Goal: Communication & Community: Share content

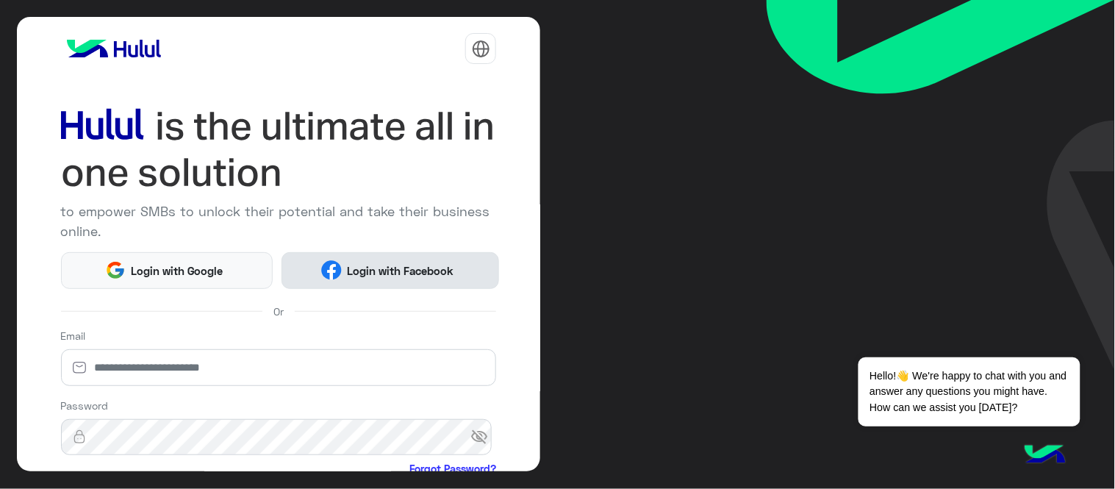
click at [409, 276] on span "Login with Facebook" at bounding box center [401, 270] width 118 height 17
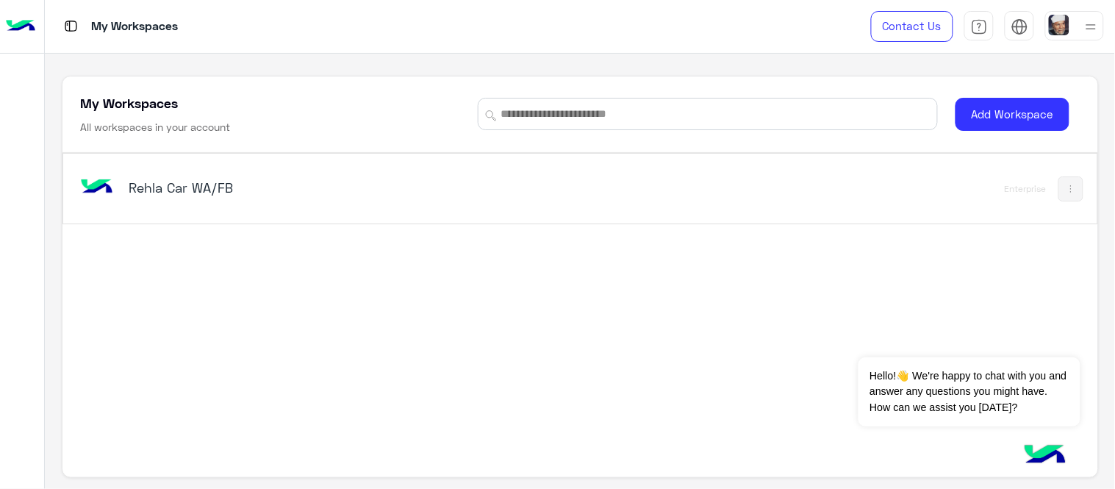
click at [244, 184] on h5 "Rehla Car WA/FB" at bounding box center [310, 188] width 362 height 18
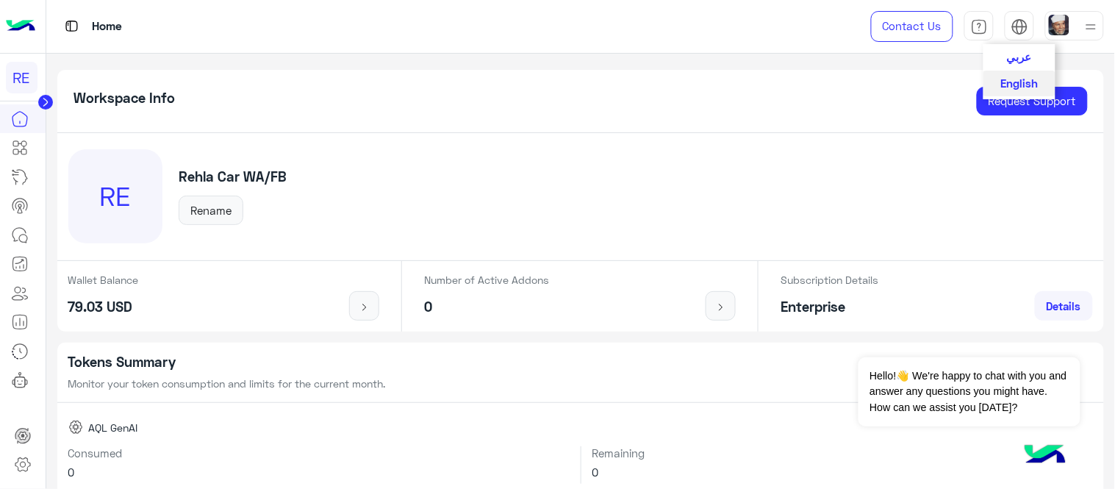
click at [1015, 35] on div at bounding box center [1019, 29] width 17 height 23
click at [1023, 55] on span "عربي" at bounding box center [1019, 55] width 25 height 13
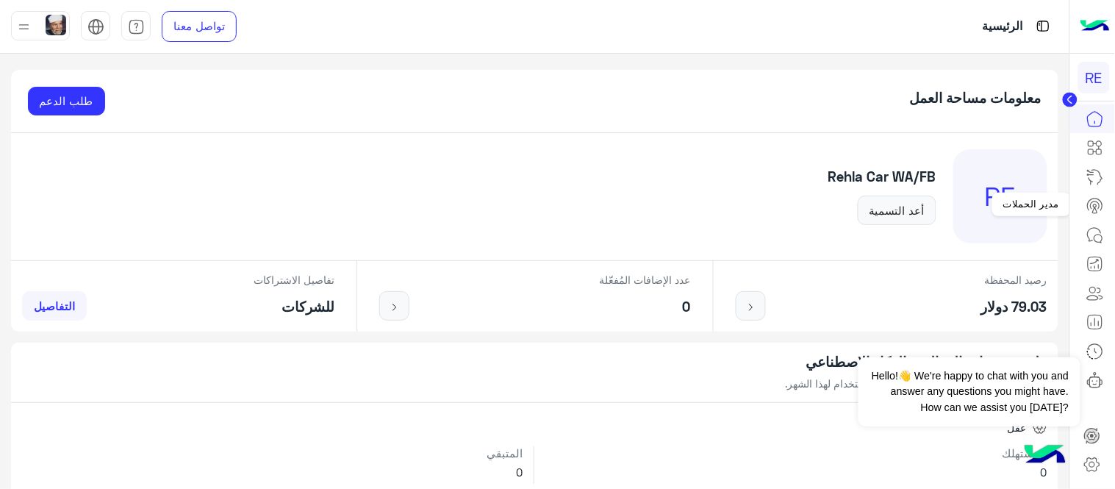
click at [1093, 201] on icon at bounding box center [1095, 206] width 18 height 18
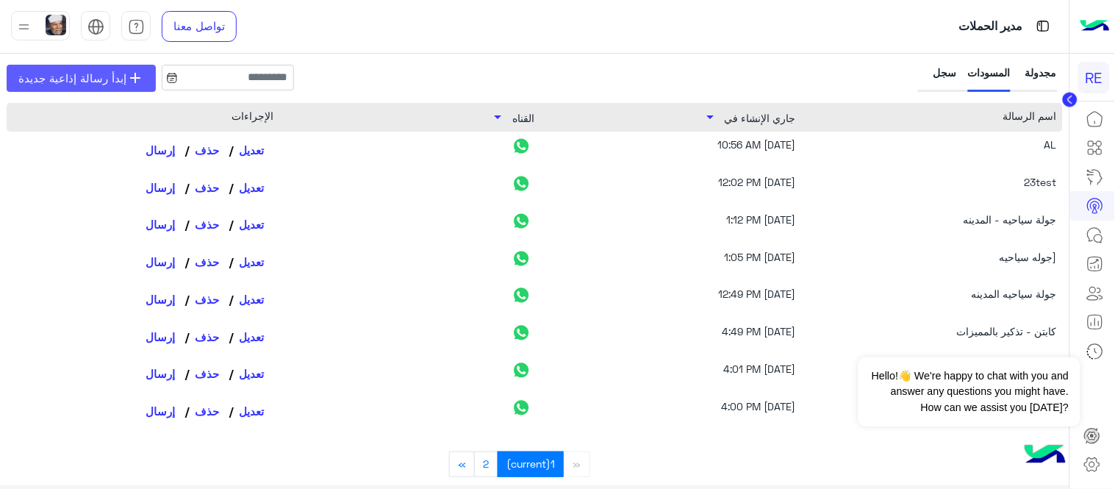
click at [105, 78] on span "إبدأ رسالة إذاعية جديدة" at bounding box center [72, 78] width 108 height 17
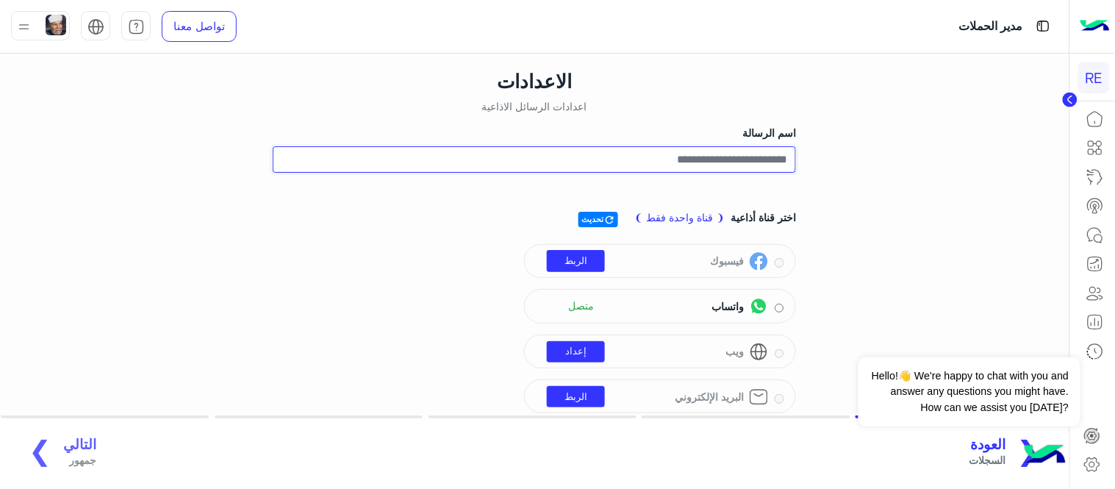
click at [702, 159] on input "اسم الرسالة" at bounding box center [534, 159] width 523 height 26
type input "*"
type input "**********"
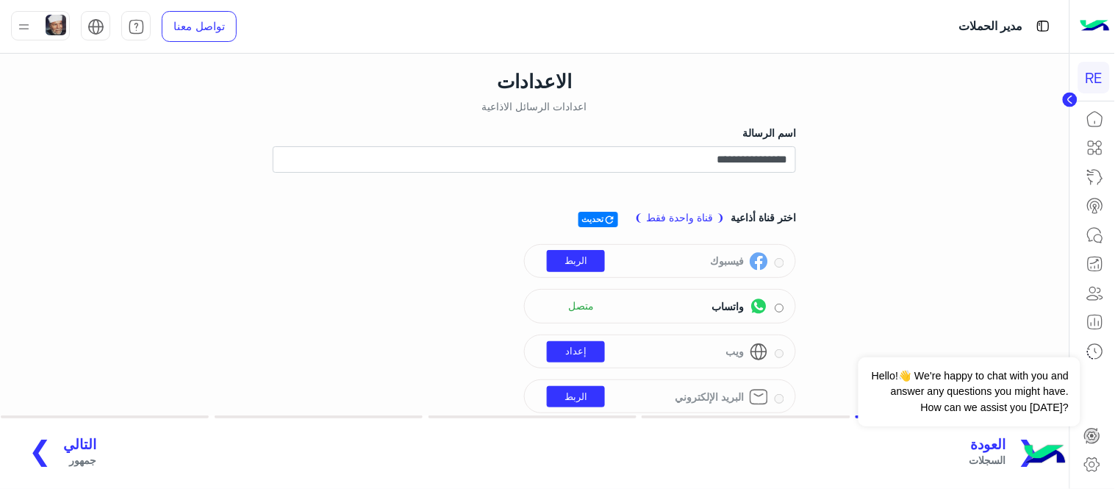
click at [12, 281] on div "**********" at bounding box center [534, 261] width 1091 height 415
click at [76, 445] on span "التالي" at bounding box center [79, 444] width 33 height 17
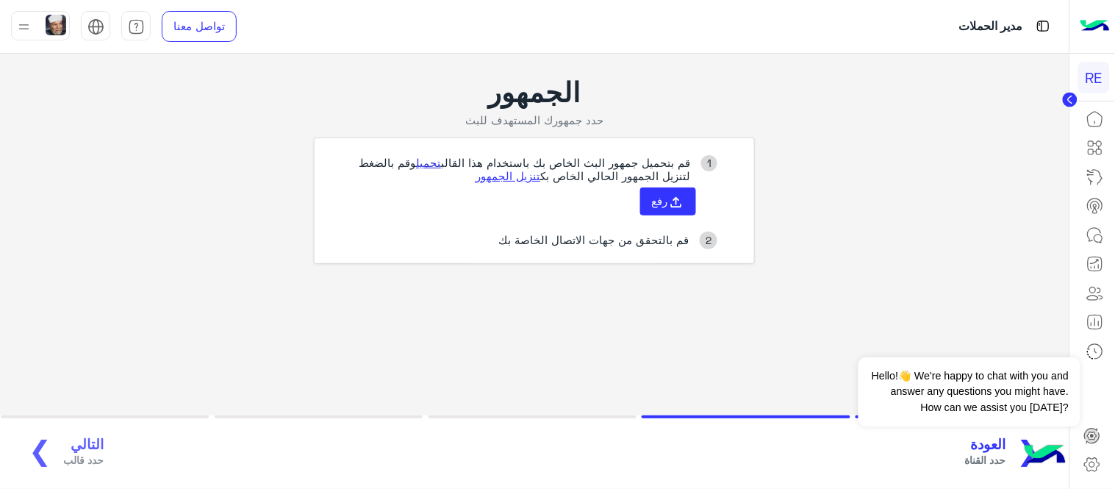
click at [431, 165] on link "تحميل" at bounding box center [428, 162] width 25 height 13
click at [662, 209] on button "رفع" at bounding box center [668, 201] width 56 height 28
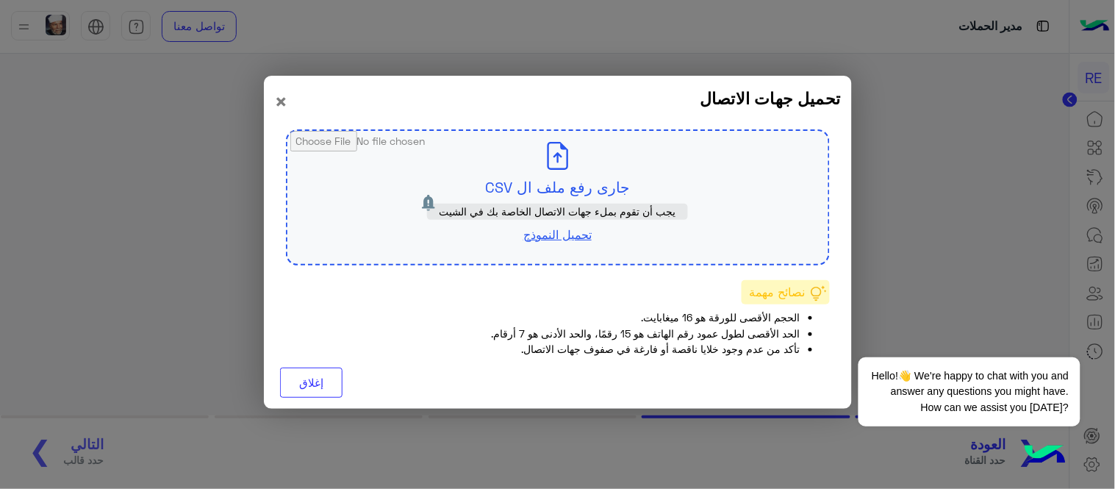
click at [561, 165] on input "file" at bounding box center [557, 197] width 541 height 133
type input "**********"
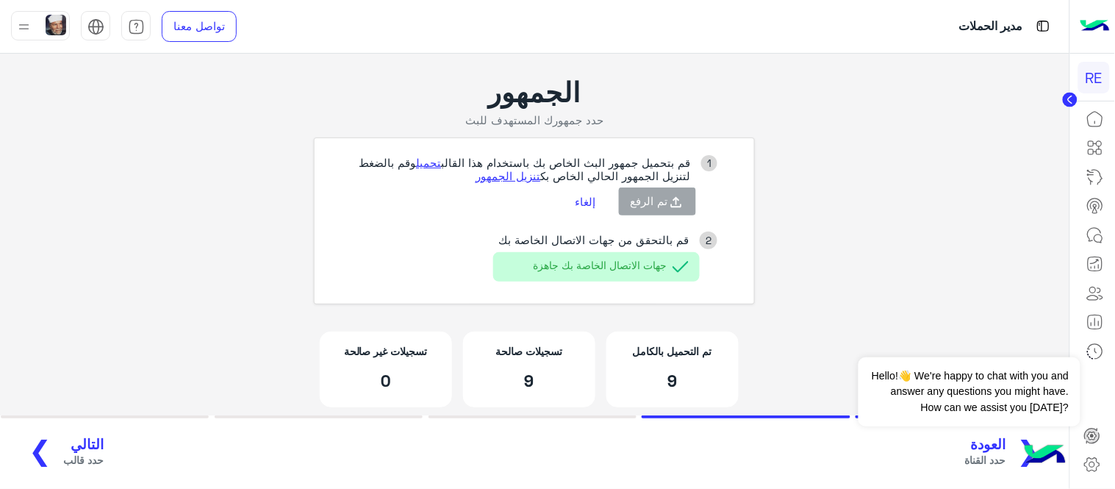
click at [84, 445] on span "التالي" at bounding box center [83, 444] width 40 height 17
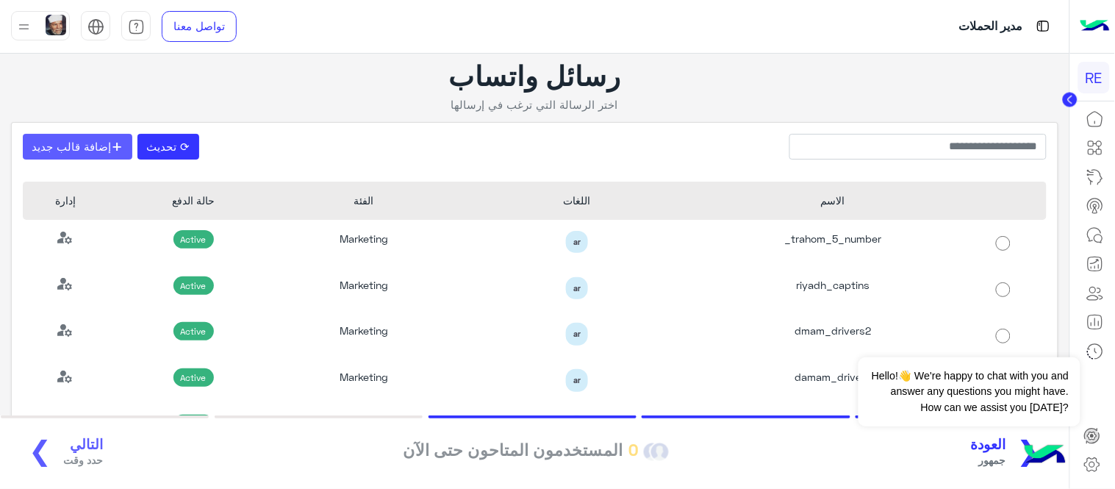
click at [107, 143] on button "+ إضافة قالب جديد" at bounding box center [77, 147] width 109 height 26
click at [177, 153] on button "⟳ تحديث" at bounding box center [168, 147] width 62 height 26
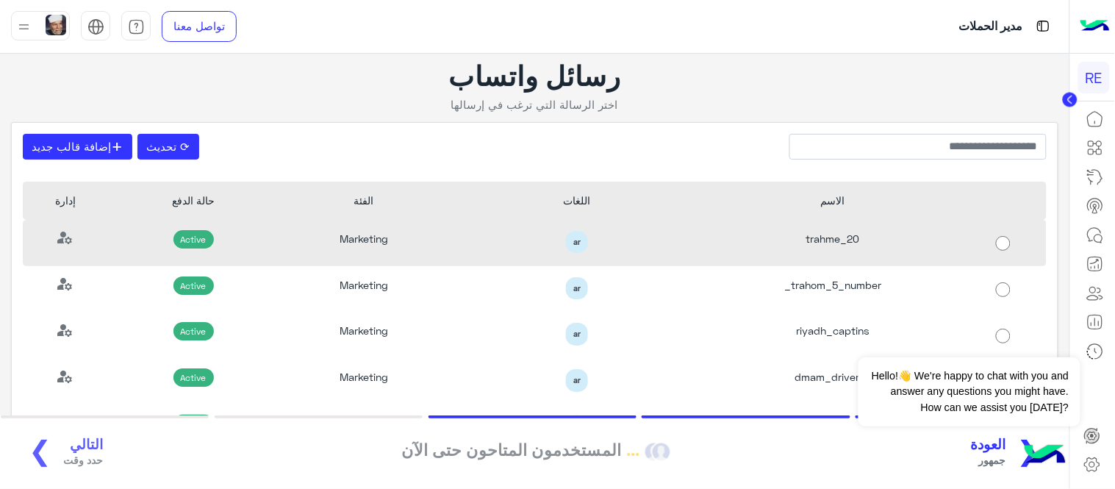
click at [1003, 253] on div at bounding box center [1002, 243] width 85 height 46
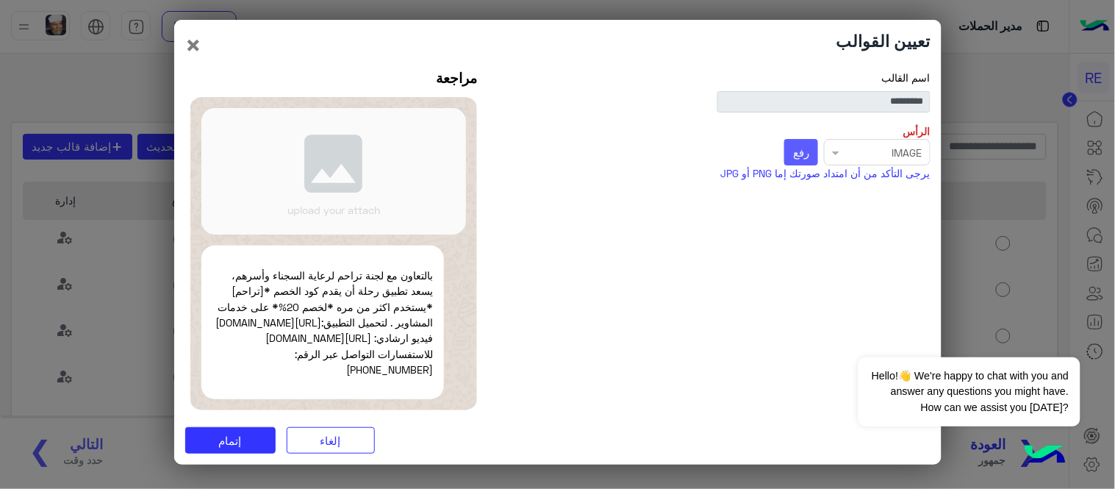
click at [813, 150] on button "رفع" at bounding box center [801, 152] width 35 height 26
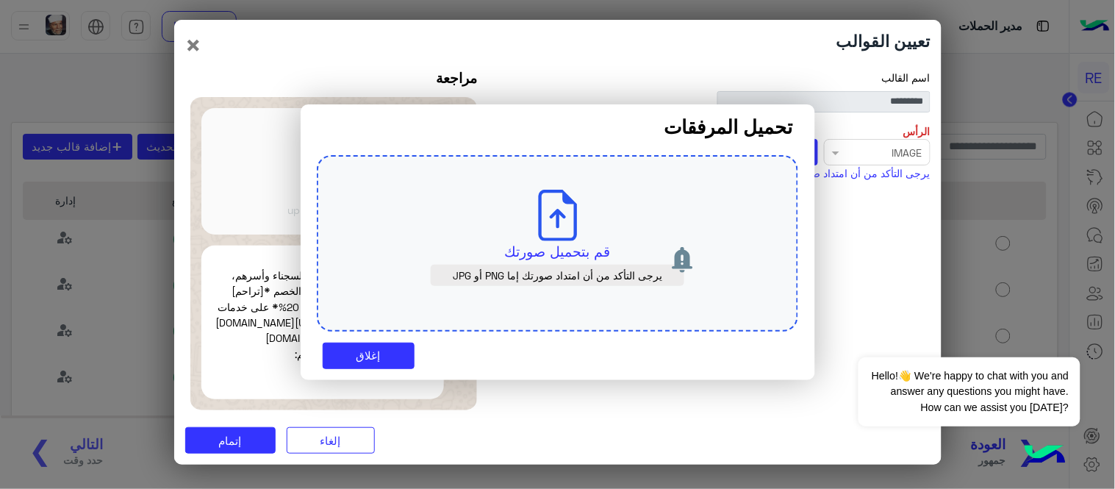
click at [540, 237] on use at bounding box center [557, 215] width 39 height 51
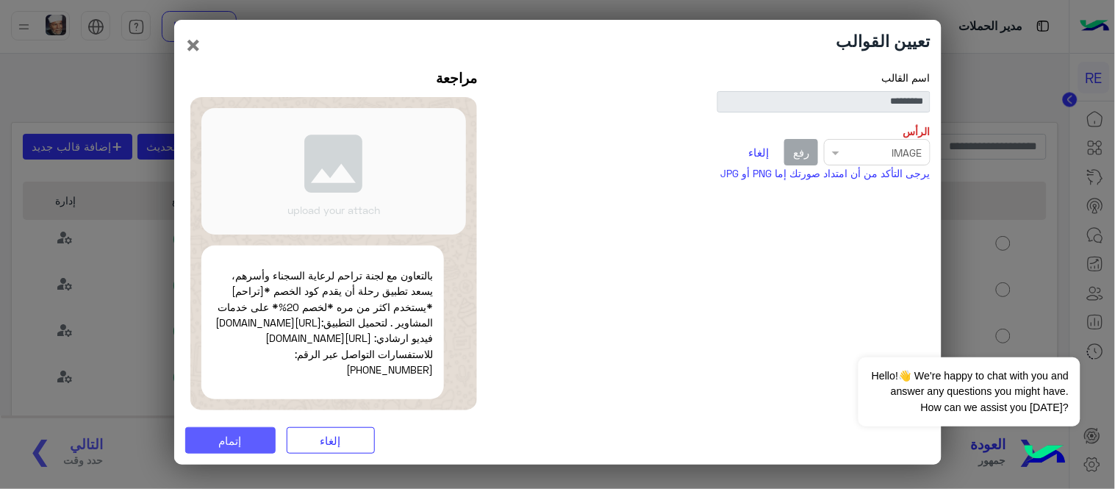
click at [217, 453] on button "إتمام" at bounding box center [230, 440] width 90 height 26
click at [840, 147] on div "Select file × IMAGE رفع إلغاء" at bounding box center [717, 152] width 425 height 26
click at [780, 341] on div "اسم القالب ********* الرأس Select file × IMAGE رفع إلغاء يرجى التأكد من أن امتد…" at bounding box center [557, 243] width 767 height 346
drag, startPoint x: 238, startPoint y: 426, endPoint x: 238, endPoint y: 441, distance: 14.7
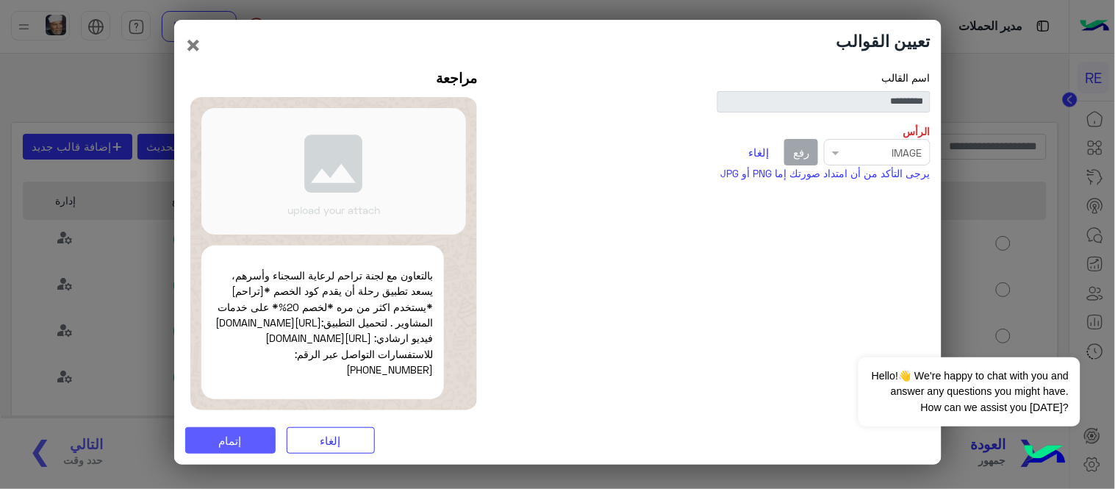
click at [238, 441] on div "تعيين القوالب × اسم القالب ********* الرأس Select file × IMAGE رفع إلغاء يرجى ا…" at bounding box center [557, 242] width 767 height 445
click at [238, 441] on span "إتمام" at bounding box center [230, 440] width 23 height 13
click at [757, 147] on button "إلغاء" at bounding box center [759, 152] width 37 height 25
click at [802, 147] on span "رفع" at bounding box center [801, 151] width 16 height 13
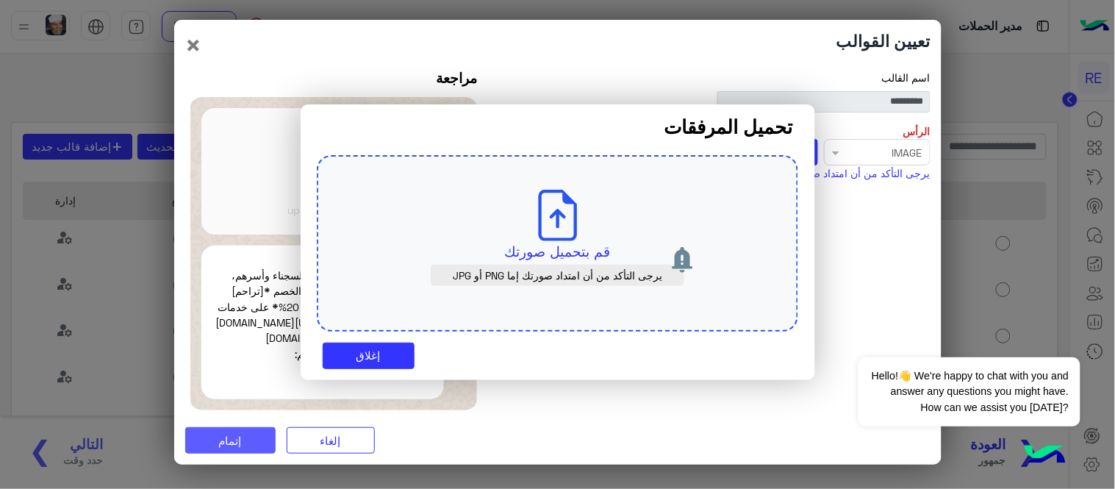
click at [542, 231] on icon at bounding box center [557, 215] width 51 height 51
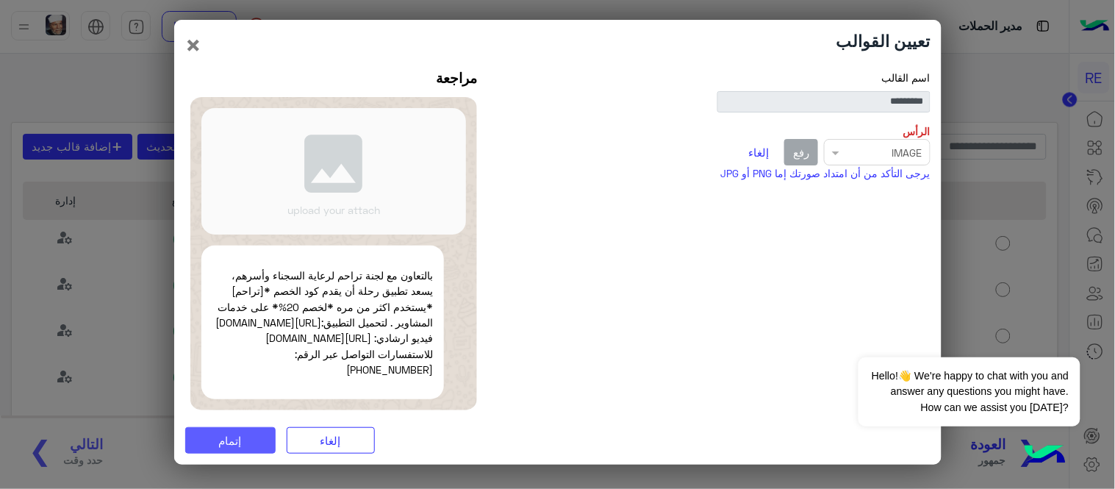
click at [219, 447] on span "إتمام" at bounding box center [230, 440] width 23 height 13
click at [851, 144] on div "Select file × IMAGE رفع إلغاء" at bounding box center [717, 152] width 425 height 26
click at [829, 145] on div "Select file × IMAGE رفع إلغاء" at bounding box center [717, 152] width 425 height 26
click at [237, 447] on span "إتمام" at bounding box center [230, 440] width 23 height 13
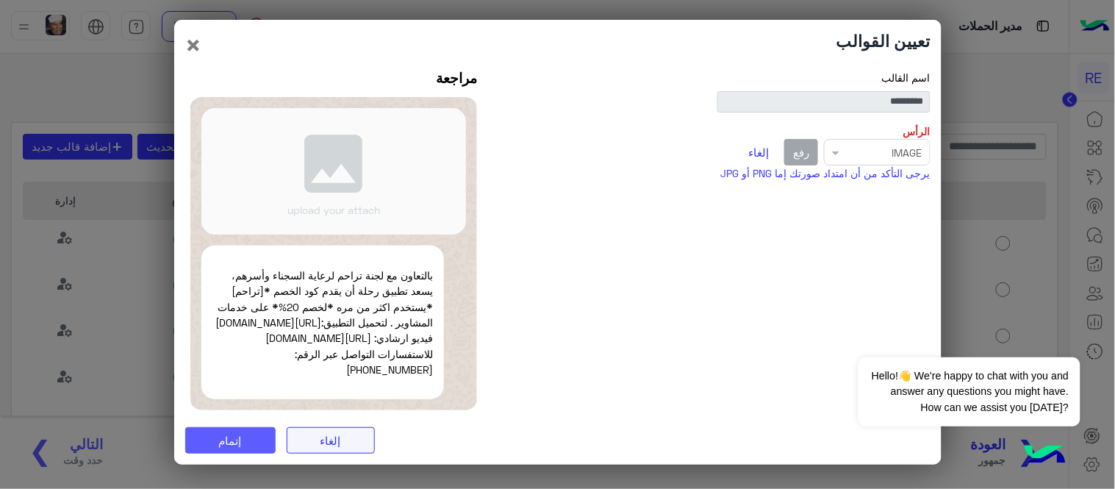
click at [337, 447] on button "إلغاء" at bounding box center [331, 440] width 88 height 26
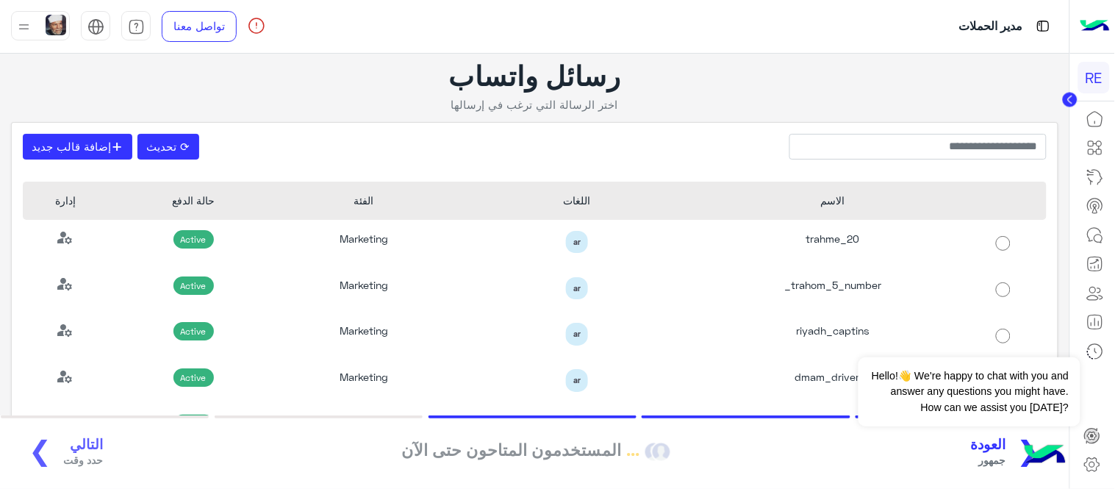
click at [72, 464] on div "❮ العودة جمهور ... المستخدمون المتاحون حتى الآن التالي حدد وقت ❯" at bounding box center [534, 452] width 1043 height 40
click at [72, 458] on div "❮ العودة جمهور ... المستخدمون المتاحون حتى الآن التالي حدد وقت ❯" at bounding box center [534, 452] width 1043 height 40
click at [79, 450] on div "❮ العودة جمهور ... المستخدمون المتاحون حتى الآن التالي حدد وقت ❯" at bounding box center [534, 452] width 1043 height 40
click at [1060, 337] on button "Dismiss ✕" at bounding box center [1036, 338] width 88 height 29
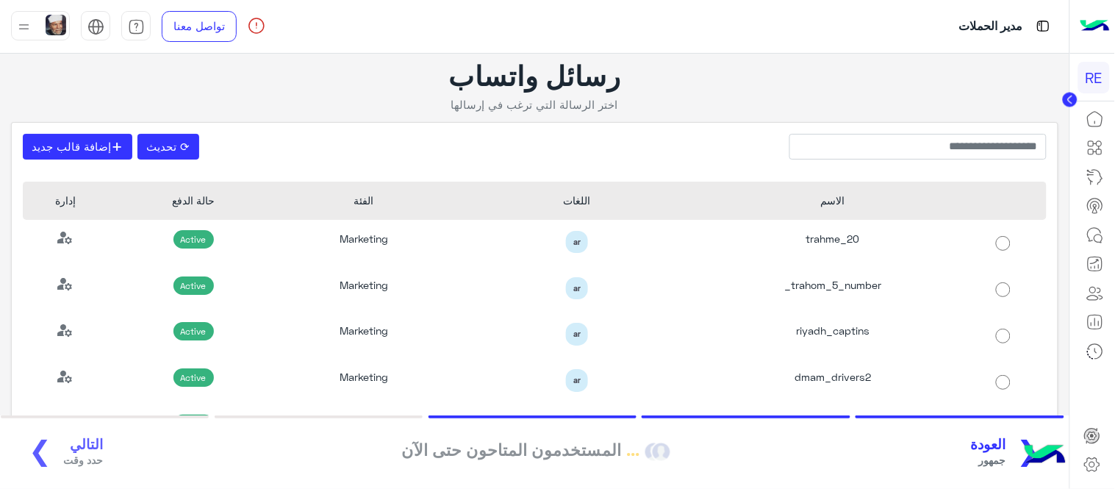
click at [90, 445] on div "❮ العودة جمهور ... المستخدمون المتاحون حتى الآن التالي حدد وقت ❯" at bounding box center [534, 452] width 1043 height 40
click at [1006, 450] on span "العودة" at bounding box center [988, 444] width 35 height 17
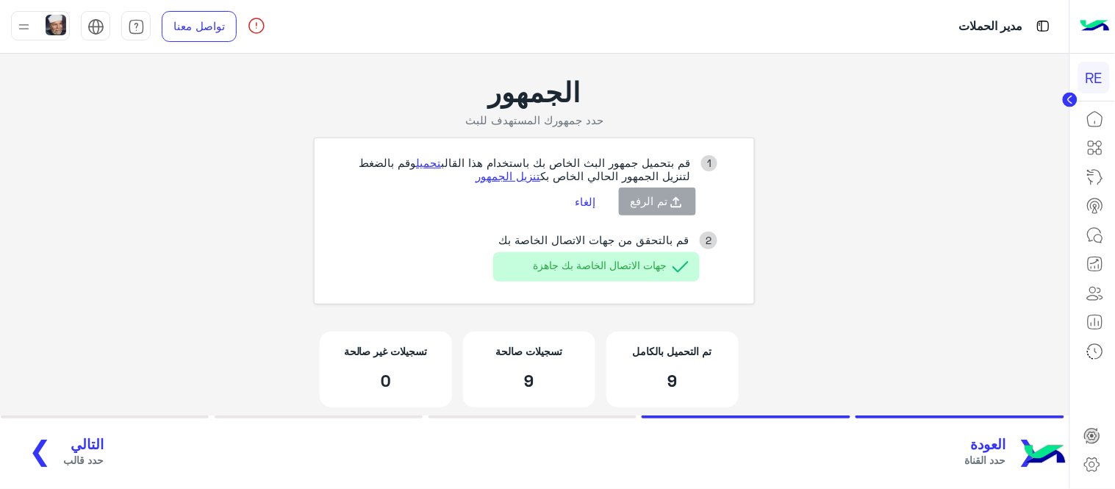
click at [86, 439] on span "التالي" at bounding box center [83, 444] width 40 height 17
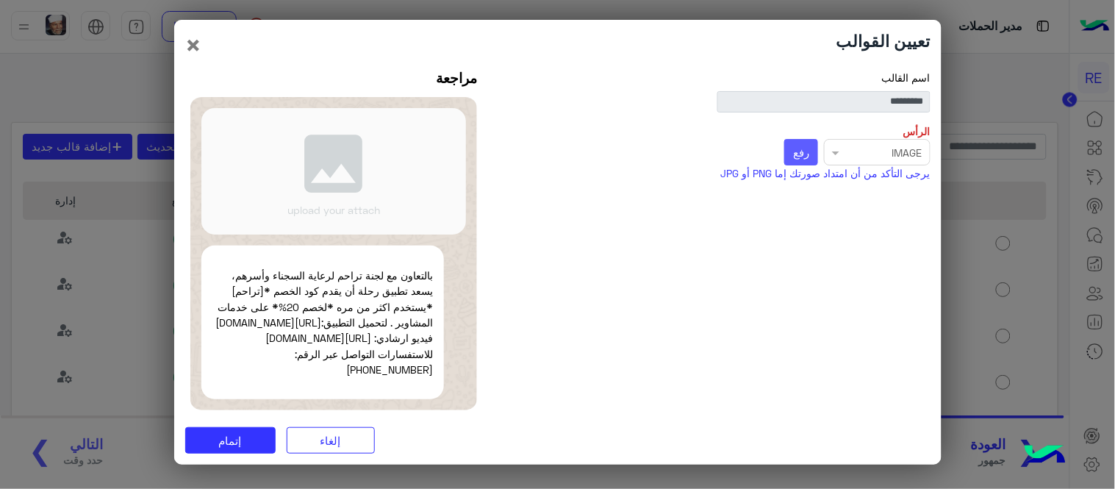
click at [810, 143] on button "رفع" at bounding box center [801, 152] width 35 height 26
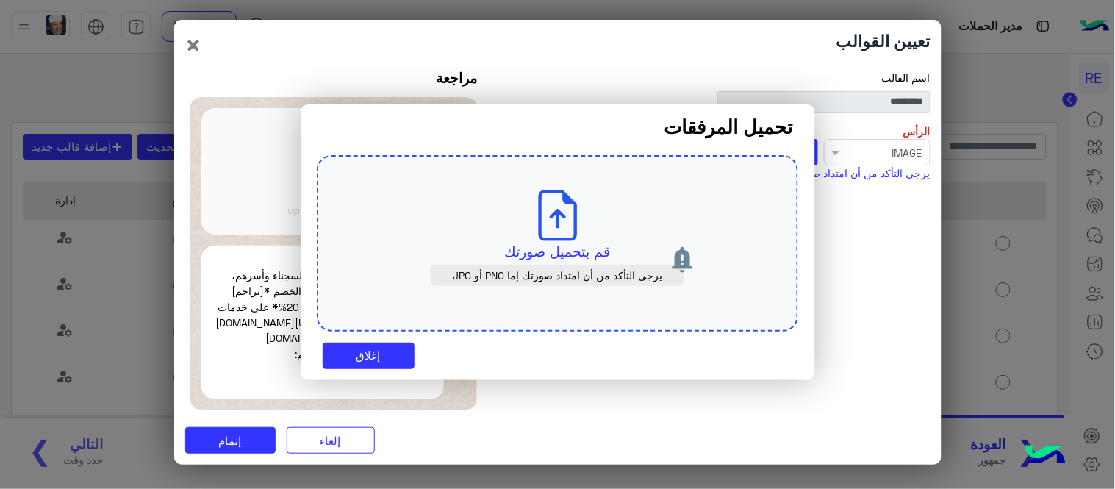
click at [533, 254] on p "قم بتحميل صورتك" at bounding box center [557, 251] width 412 height 21
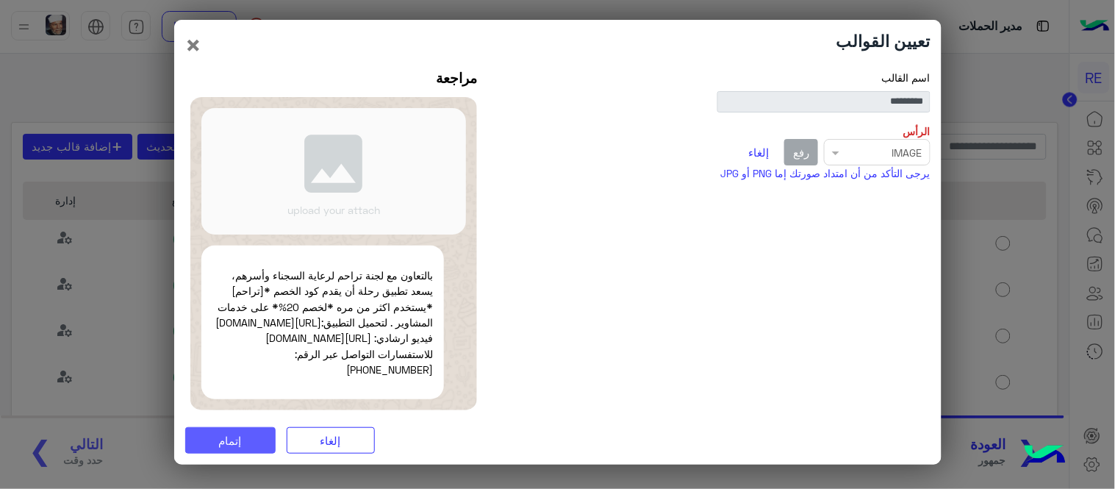
click at [253, 449] on button "إتمام" at bounding box center [230, 440] width 90 height 26
click at [343, 446] on button "إلغاء" at bounding box center [331, 440] width 88 height 26
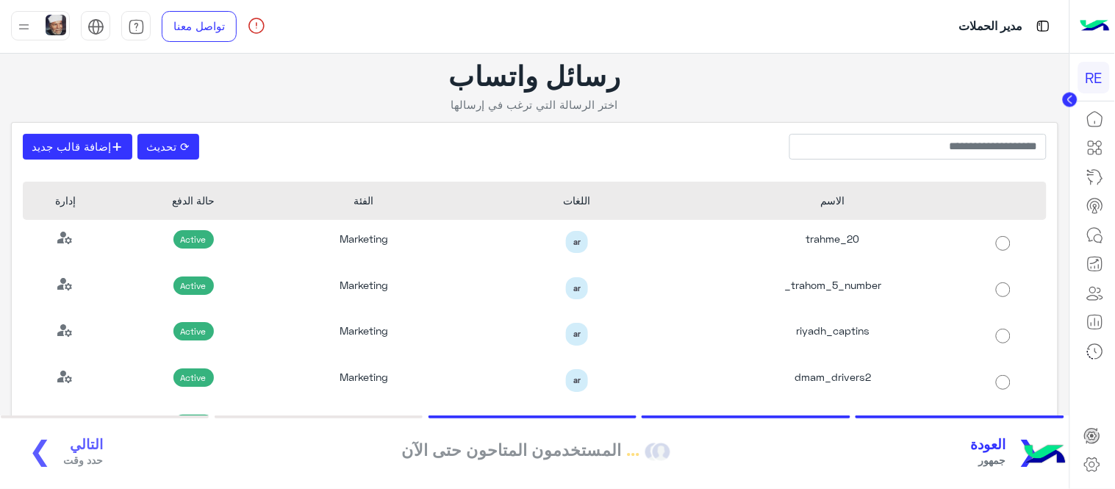
click at [62, 448] on div "❮ العودة جمهور ... المستخدمون المتاحون حتى الآن التالي حدد وقت ❯" at bounding box center [534, 452] width 1043 height 40
click at [1002, 446] on span "العودة" at bounding box center [988, 444] width 35 height 17
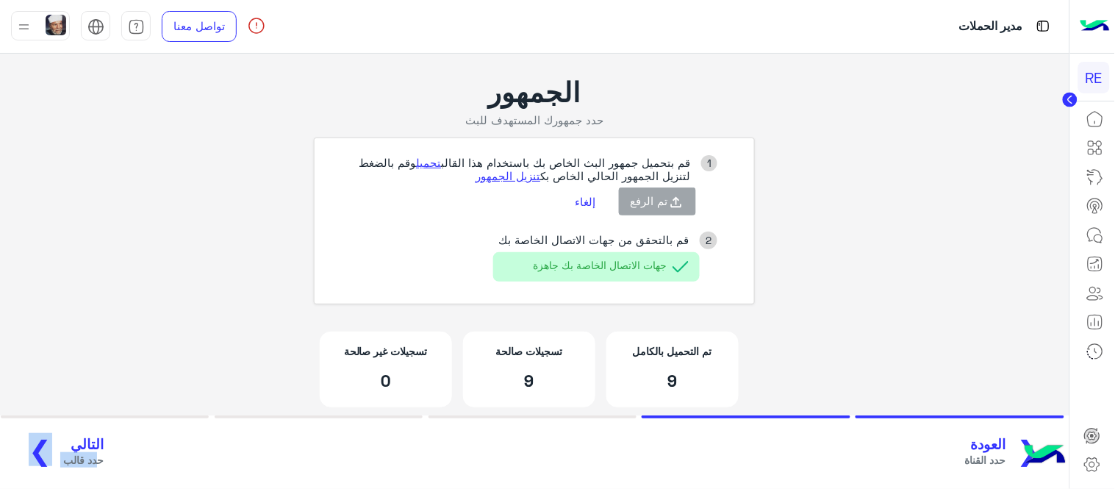
click at [68, 446] on span "التالي" at bounding box center [83, 444] width 40 height 17
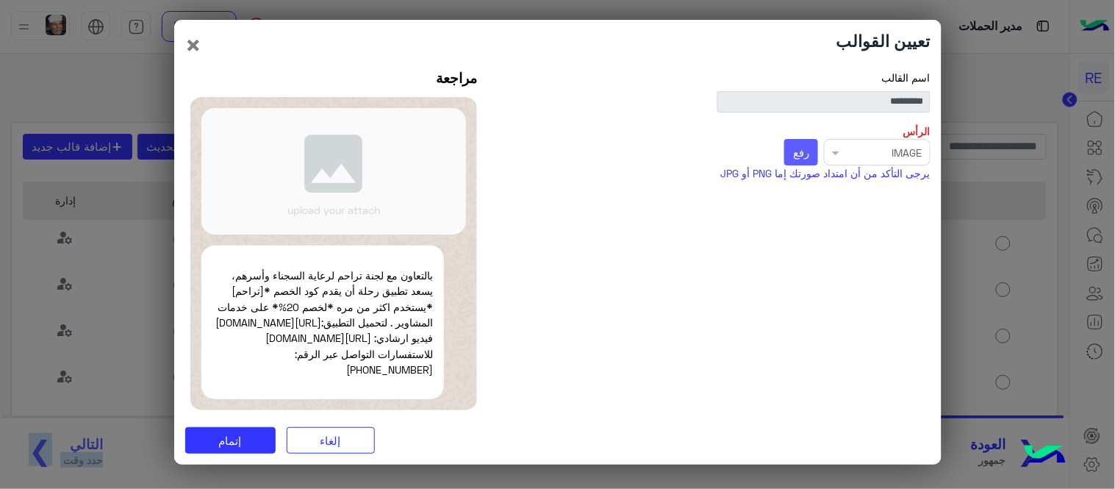
click at [797, 147] on span "رفع" at bounding box center [801, 151] width 16 height 13
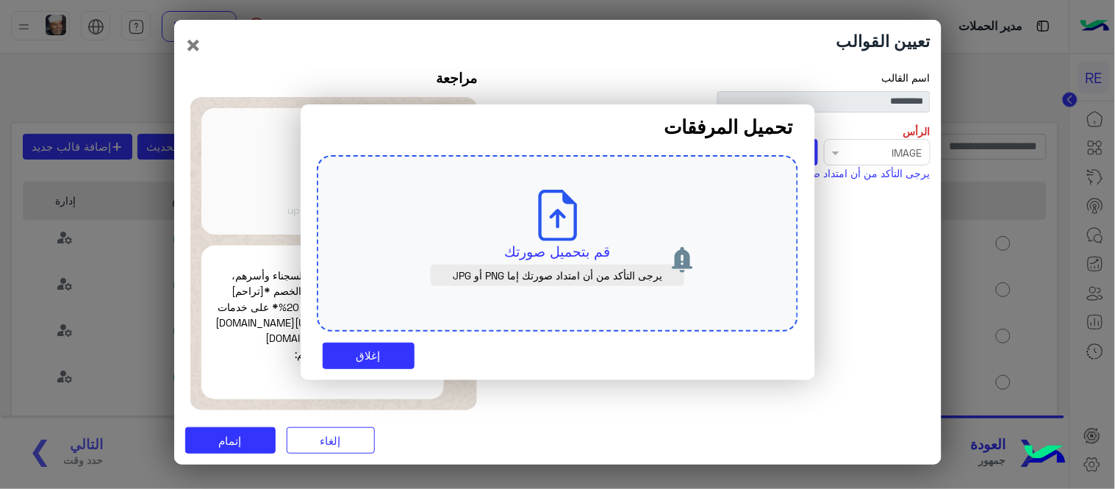
click at [579, 226] on icon at bounding box center [557, 215] width 51 height 51
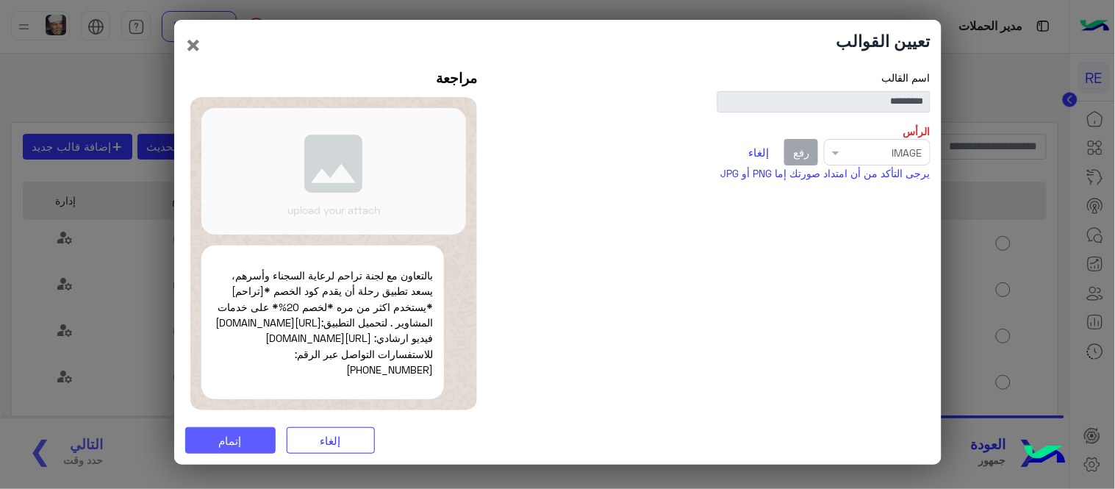
click at [254, 446] on button "إتمام" at bounding box center [230, 440] width 90 height 26
click at [839, 143] on div "Select file × IMAGE رفع إلغاء" at bounding box center [717, 152] width 425 height 26
click at [835, 148] on div "Select file × IMAGE رفع إلغاء" at bounding box center [717, 152] width 425 height 26
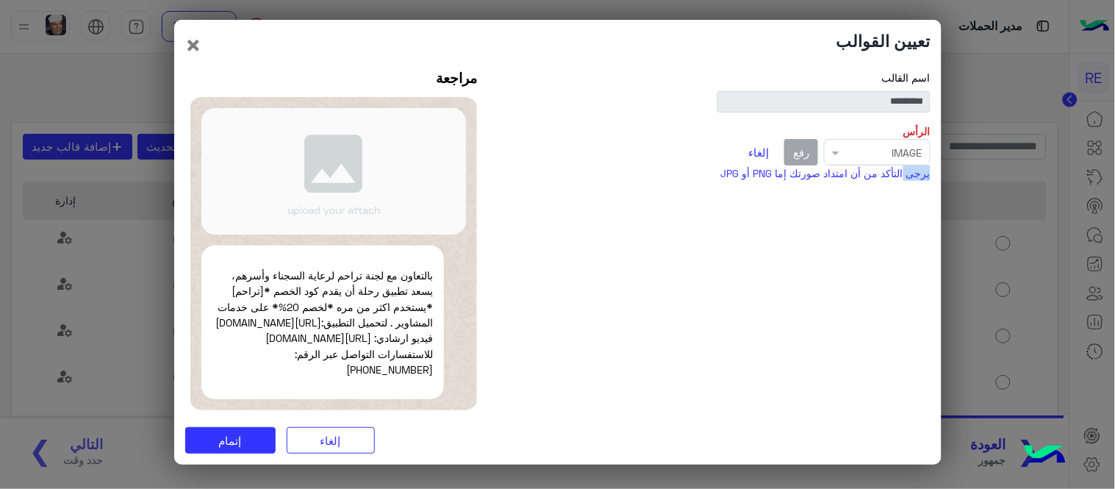
click at [835, 148] on div "Select file × IMAGE رفع إلغاء" at bounding box center [717, 152] width 425 height 26
click at [838, 144] on div "Select file × IMAGE رفع إلغاء" at bounding box center [717, 152] width 425 height 26
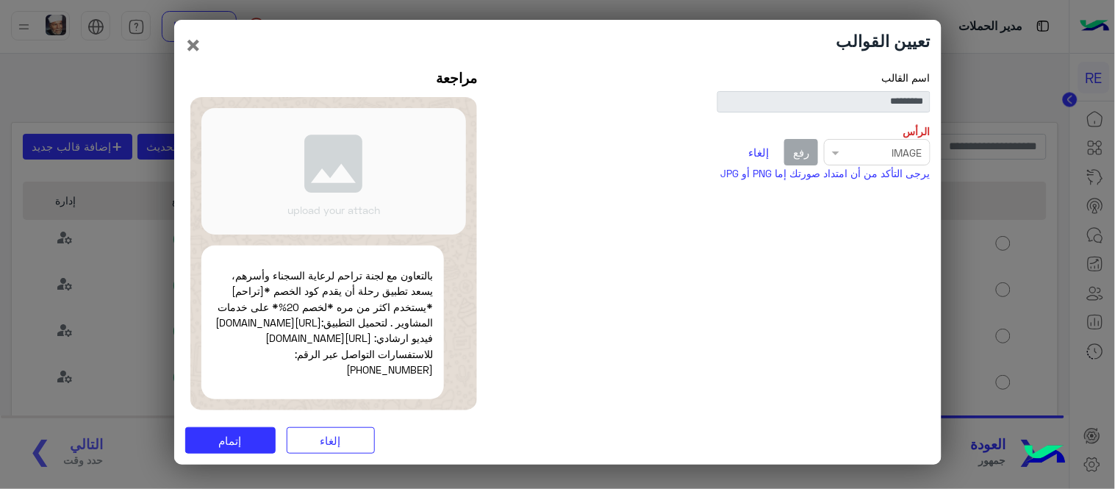
click at [838, 150] on div "Select file × IMAGE رفع إلغاء" at bounding box center [717, 152] width 425 height 26
click at [213, 445] on button "إتمام" at bounding box center [230, 440] width 90 height 26
click at [193, 40] on button "×" at bounding box center [194, 45] width 18 height 28
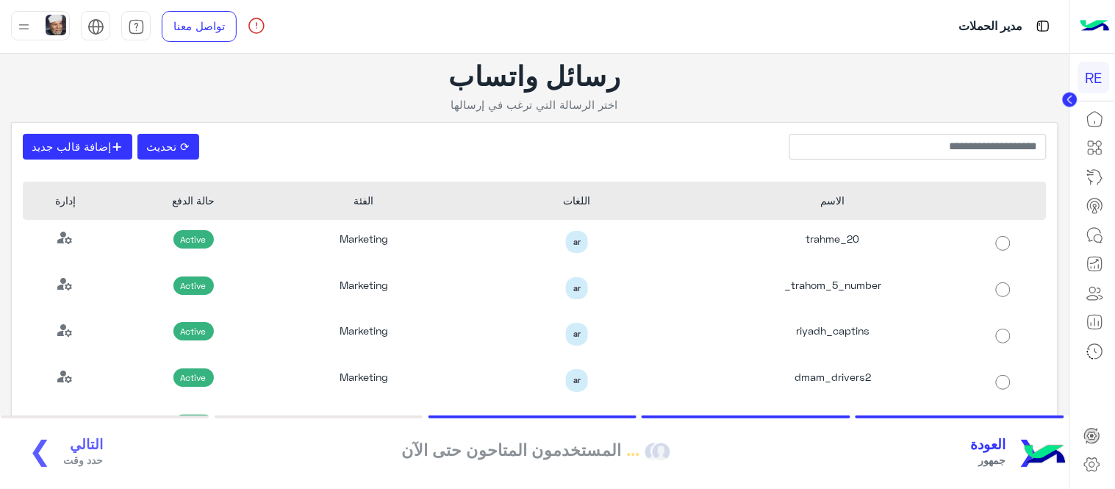
click at [77, 446] on div "❮ العودة جمهور ... المستخدمون المتاحون حتى الآن التالي حدد وقت ❯" at bounding box center [534, 452] width 1043 height 40
click at [988, 437] on span "العودة" at bounding box center [988, 444] width 35 height 17
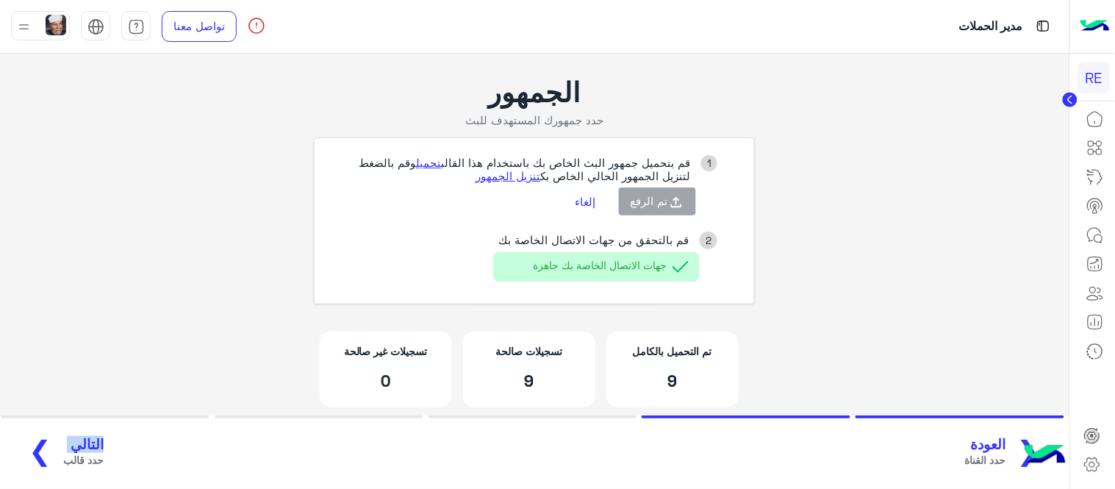
click at [63, 448] on span "التالي" at bounding box center [83, 444] width 40 height 17
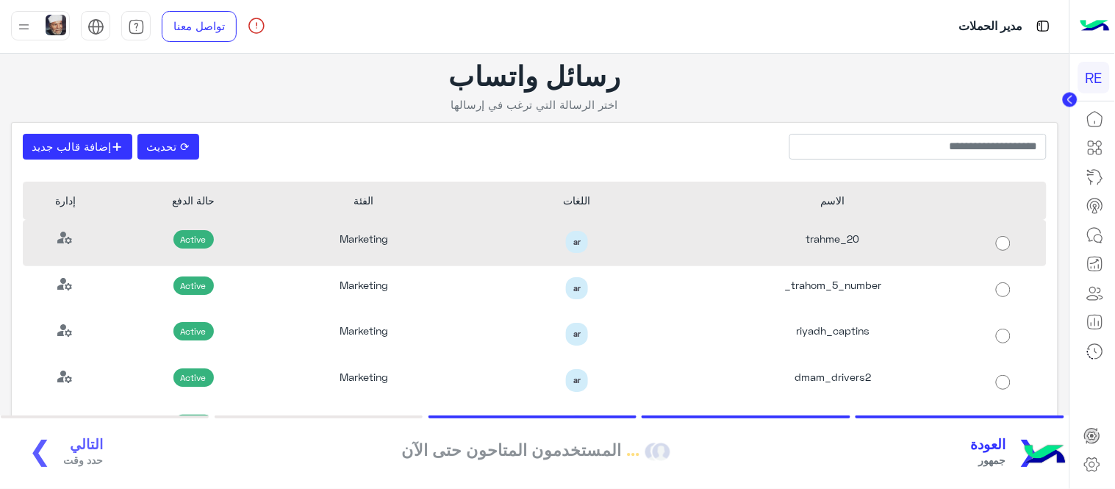
click at [936, 243] on div "trahme_20" at bounding box center [833, 243] width 256 height 46
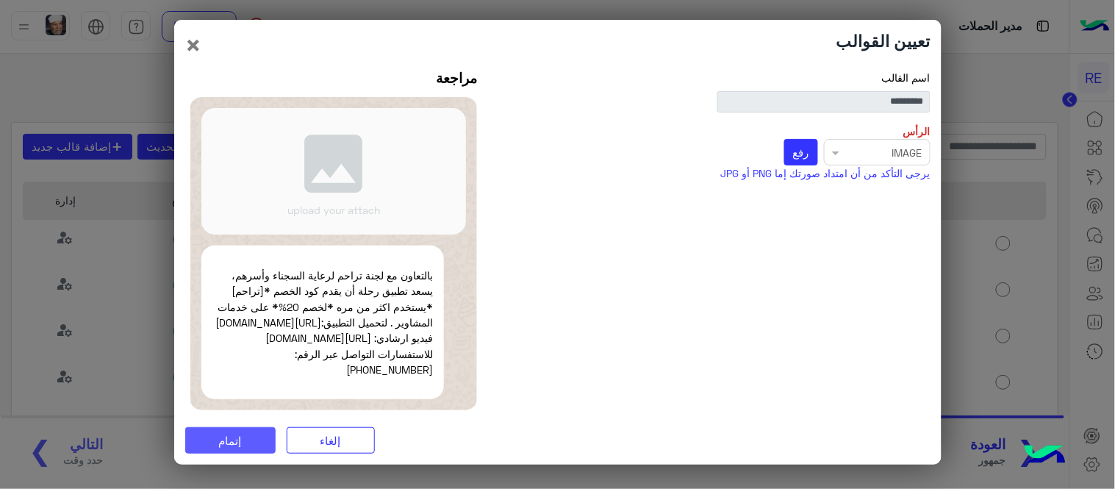
click at [259, 439] on button "إتمام" at bounding box center [230, 440] width 90 height 26
click at [802, 149] on span "رفع" at bounding box center [801, 151] width 16 height 13
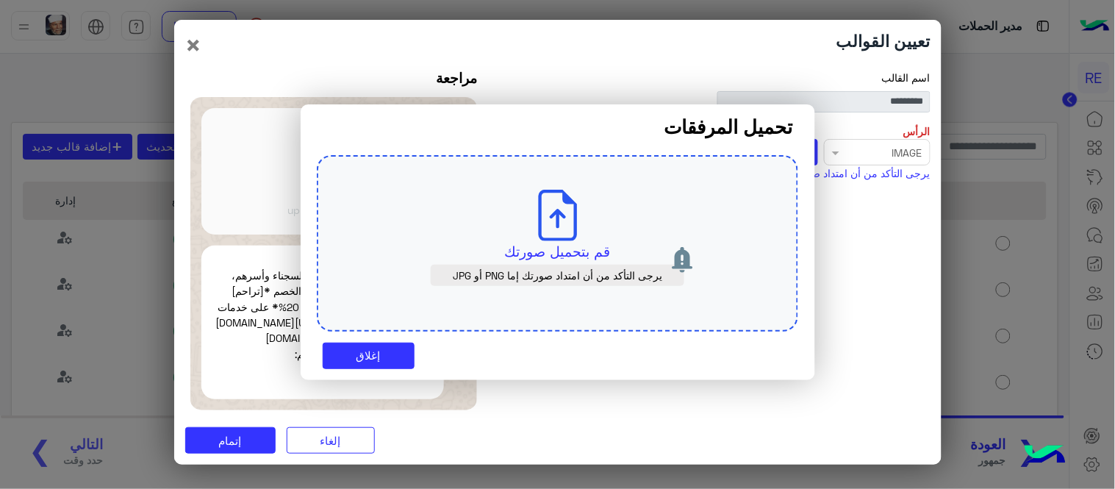
click at [561, 234] on icon at bounding box center [557, 215] width 51 height 51
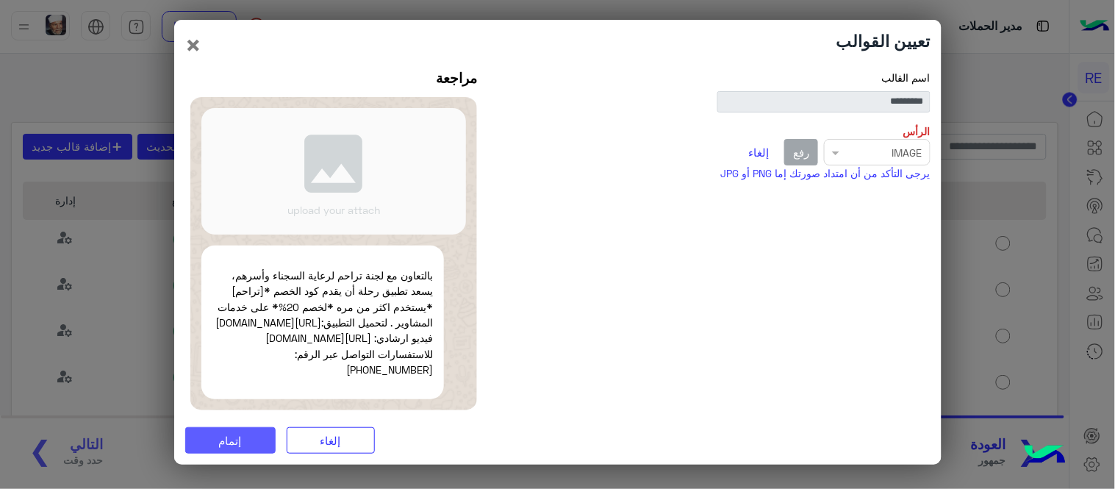
click at [216, 442] on button "إتمام" at bounding box center [230, 440] width 90 height 26
click at [347, 446] on button "إلغاء" at bounding box center [331, 440] width 88 height 26
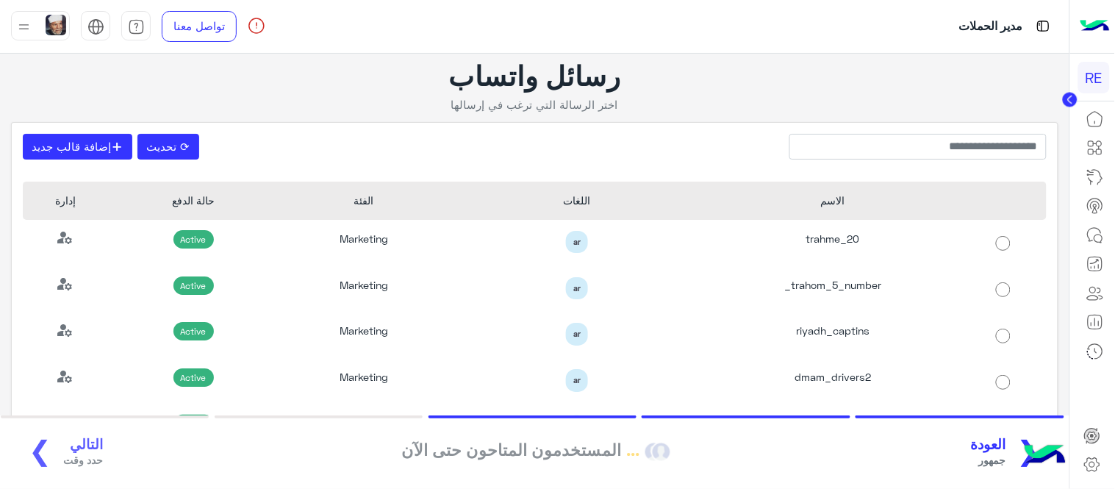
click at [1004, 443] on span "العودة" at bounding box center [988, 444] width 35 height 17
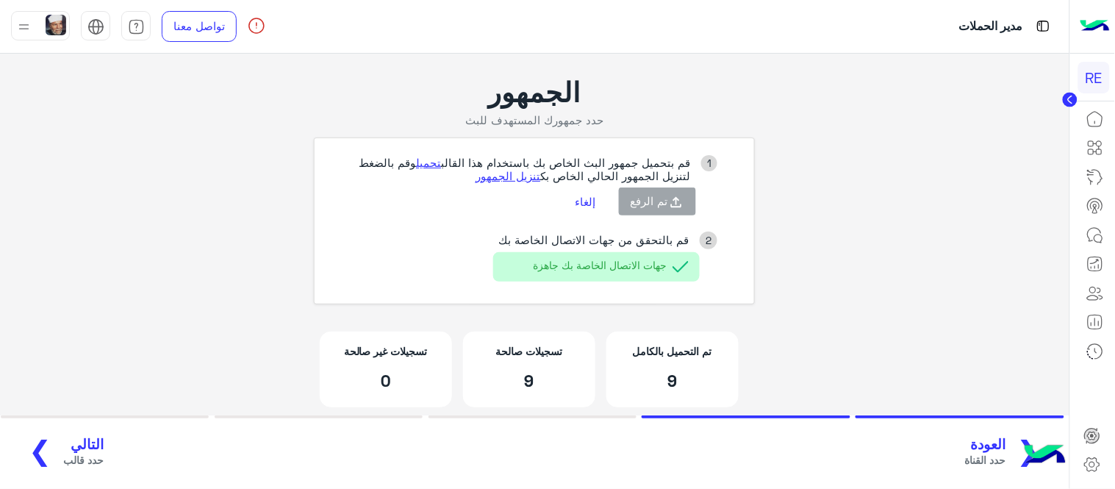
click at [48, 458] on button "التالي حدد قالب ❯" at bounding box center [60, 452] width 95 height 40
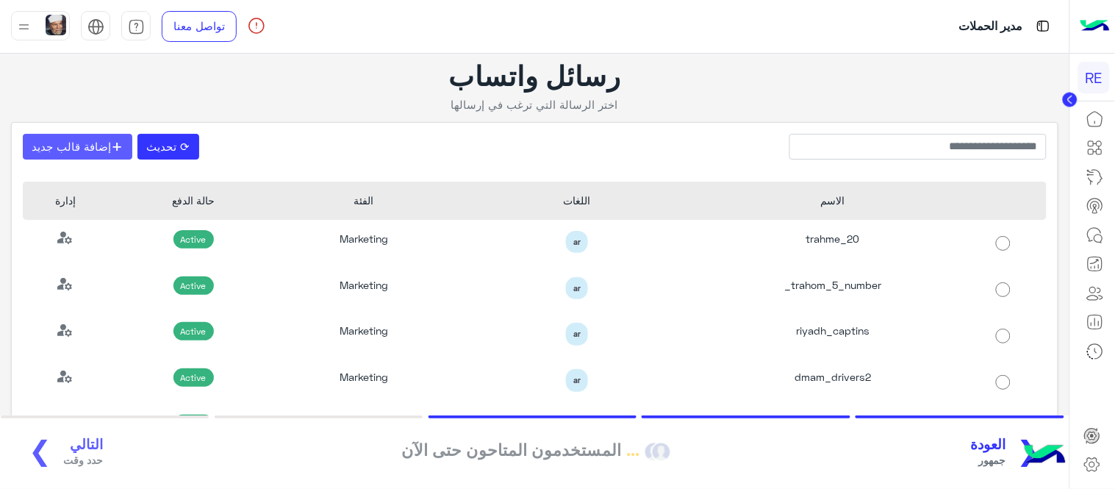
click at [90, 144] on button "+ إضافة قالب جديد" at bounding box center [77, 147] width 109 height 26
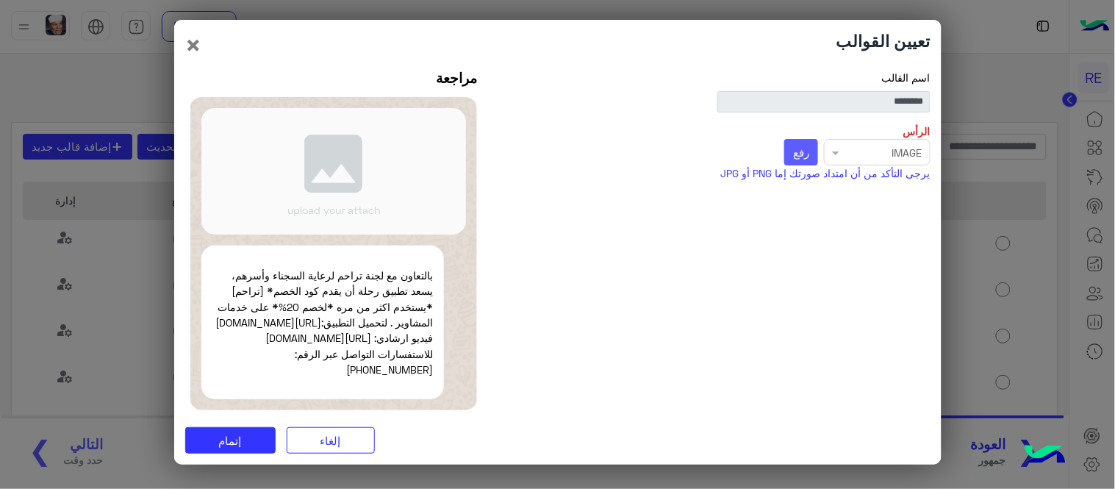
click at [807, 145] on span "رفع" at bounding box center [801, 151] width 16 height 13
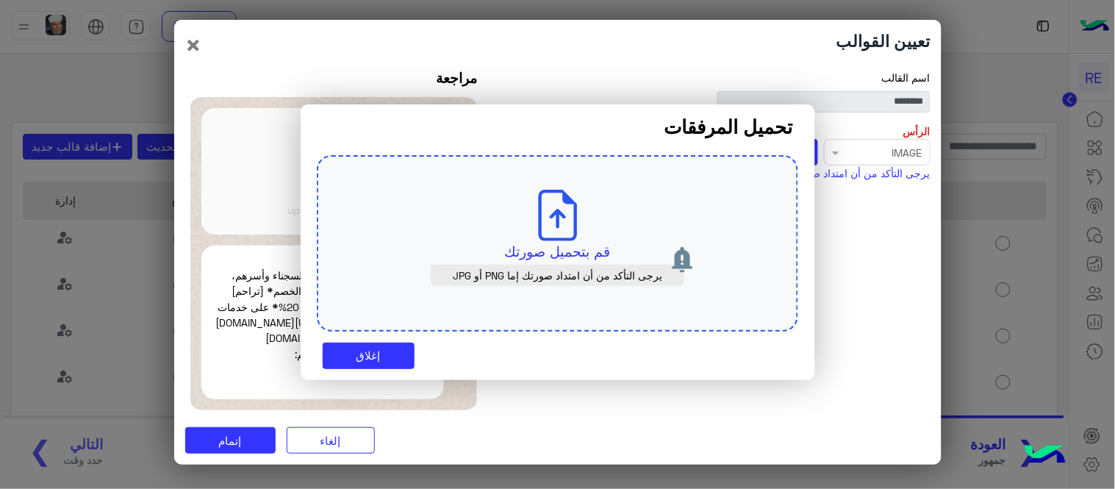
click at [553, 237] on icon at bounding box center [557, 215] width 51 height 51
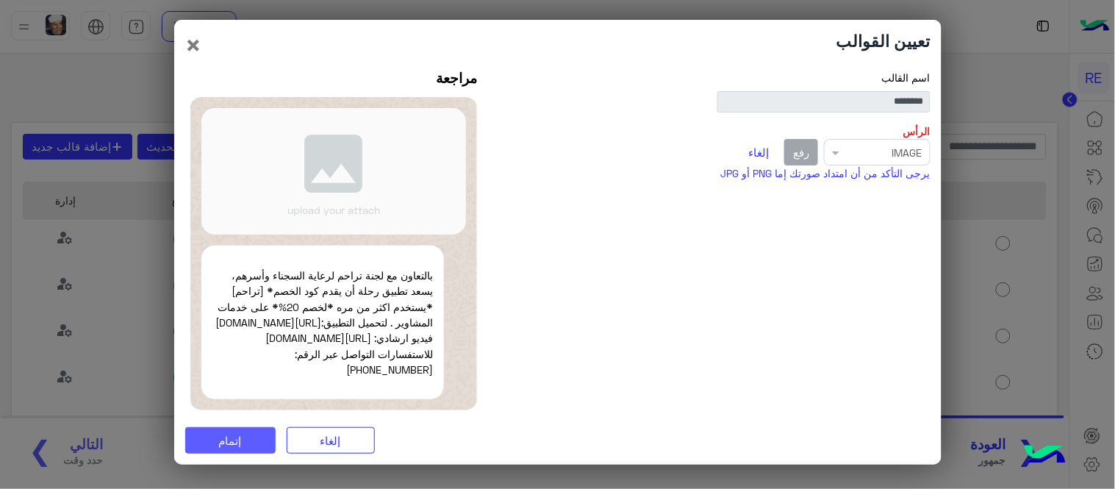
click at [228, 447] on span "إتمام" at bounding box center [230, 440] width 23 height 13
click at [228, 453] on button "إتمام" at bounding box center [230, 440] width 90 height 26
click at [250, 451] on button "إتمام" at bounding box center [230, 440] width 90 height 26
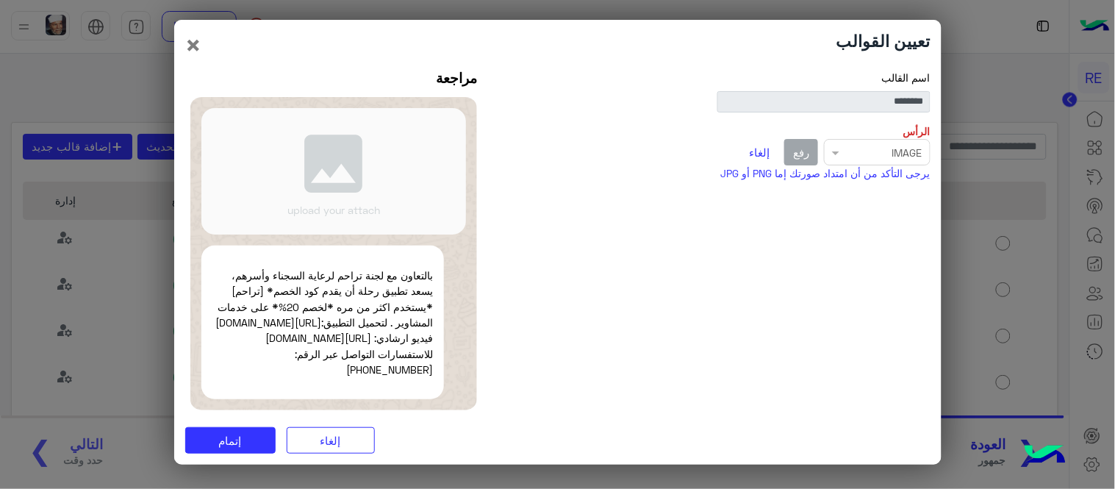
click at [760, 148] on button "إلغاء" at bounding box center [759, 152] width 37 height 25
click at [807, 150] on span "رفع" at bounding box center [801, 151] width 16 height 13
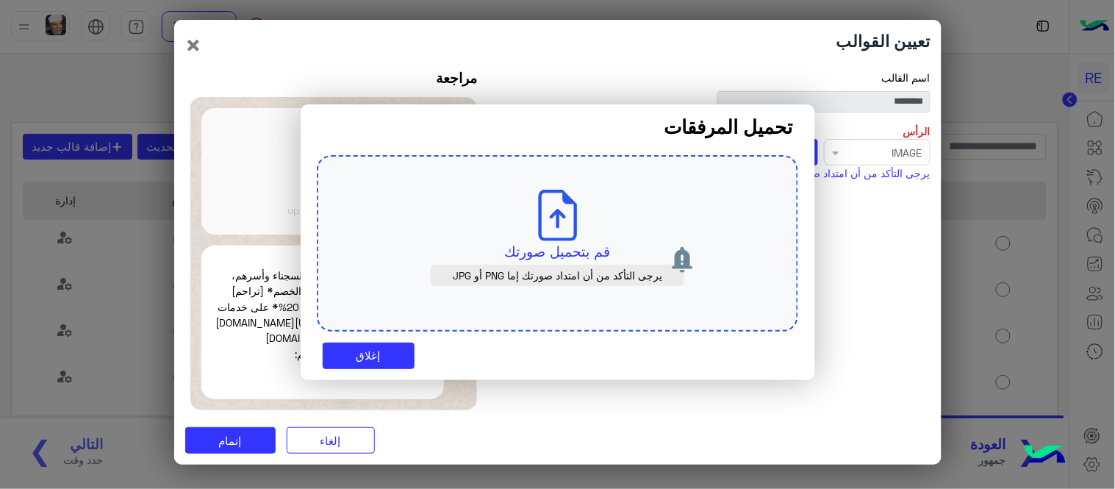
drag, startPoint x: 630, startPoint y: 202, endPoint x: 547, endPoint y: 210, distance: 82.7
click at [547, 210] on div "قم بتحميل صورتك يرجى التأكد من أن امتداد صورتك إما PNG أو JPG" at bounding box center [557, 243] width 481 height 176
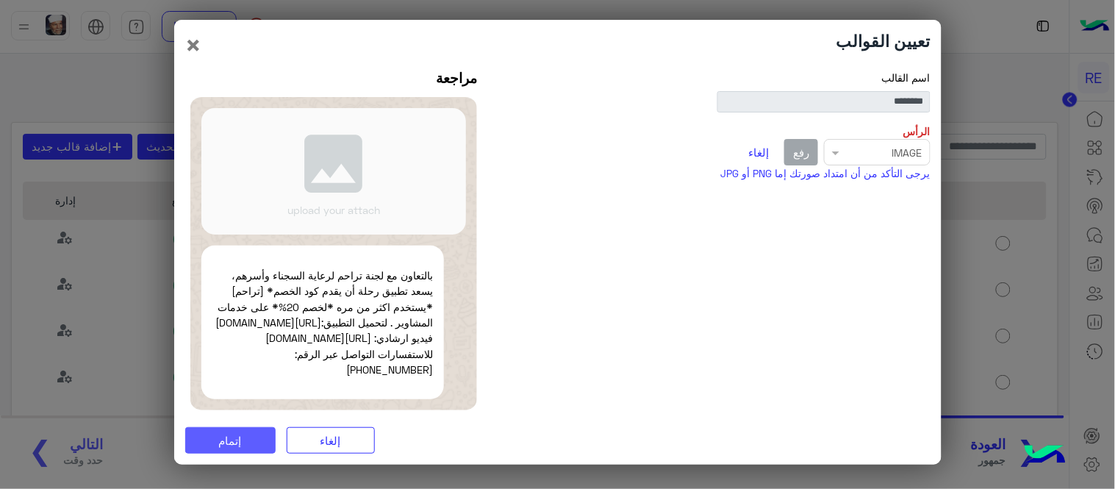
click at [223, 447] on span "إتمام" at bounding box center [230, 440] width 23 height 13
click at [851, 150] on div "Select file × IMAGE رفع إلغاء" at bounding box center [717, 152] width 425 height 26
click at [835, 144] on div "Select file × IMAGE رفع إلغاء" at bounding box center [717, 152] width 425 height 26
click at [755, 144] on button "إلغاء" at bounding box center [759, 152] width 37 height 25
click at [785, 145] on button "رفع" at bounding box center [801, 152] width 35 height 26
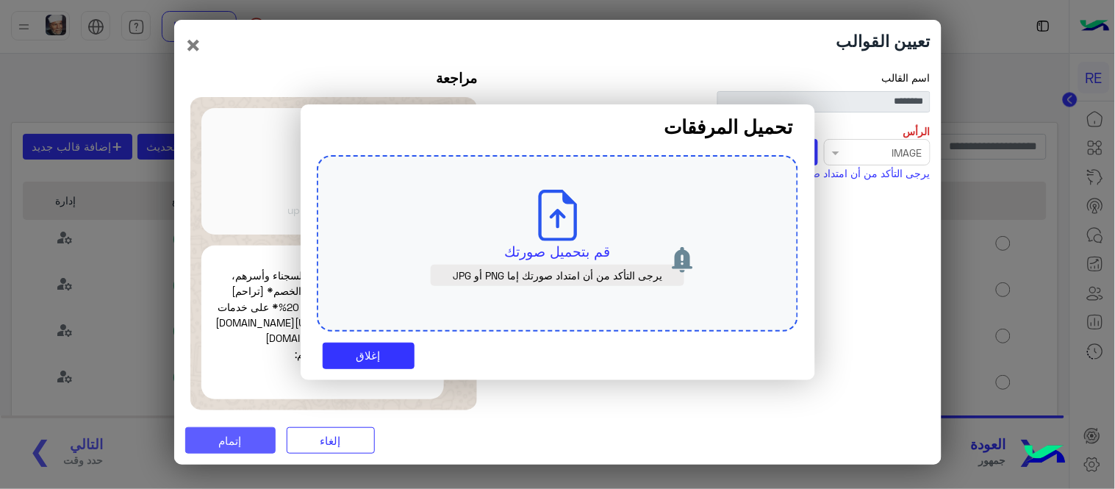
click at [570, 231] on icon at bounding box center [557, 215] width 51 height 51
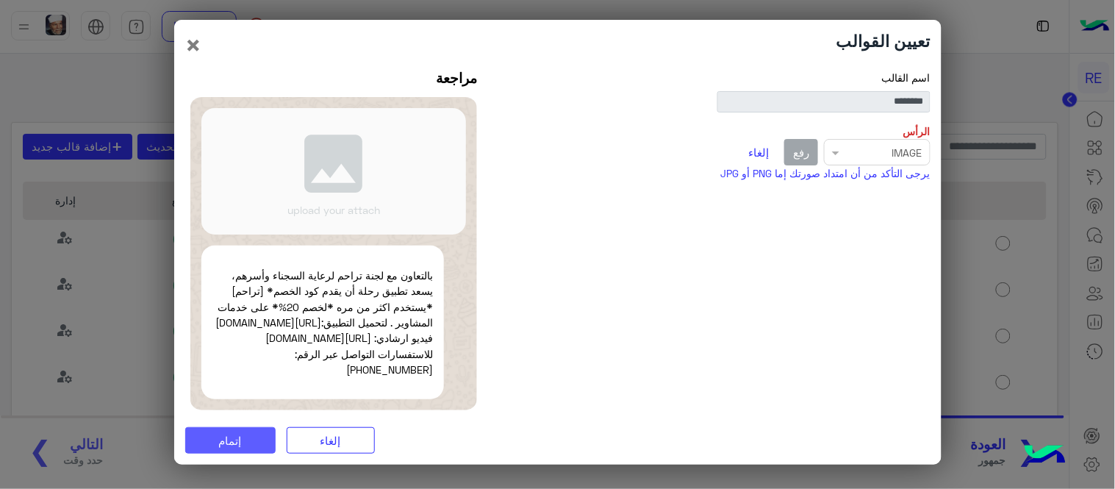
click at [231, 453] on button "إتمام" at bounding box center [230, 440] width 90 height 26
click at [328, 439] on button "إلغاء" at bounding box center [331, 440] width 88 height 26
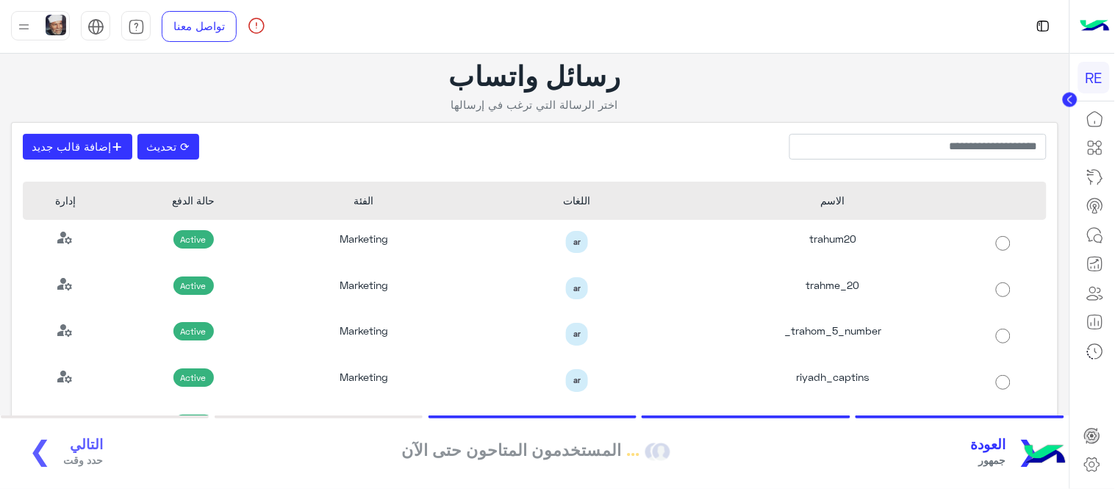
click at [995, 437] on span "العودة" at bounding box center [988, 444] width 35 height 17
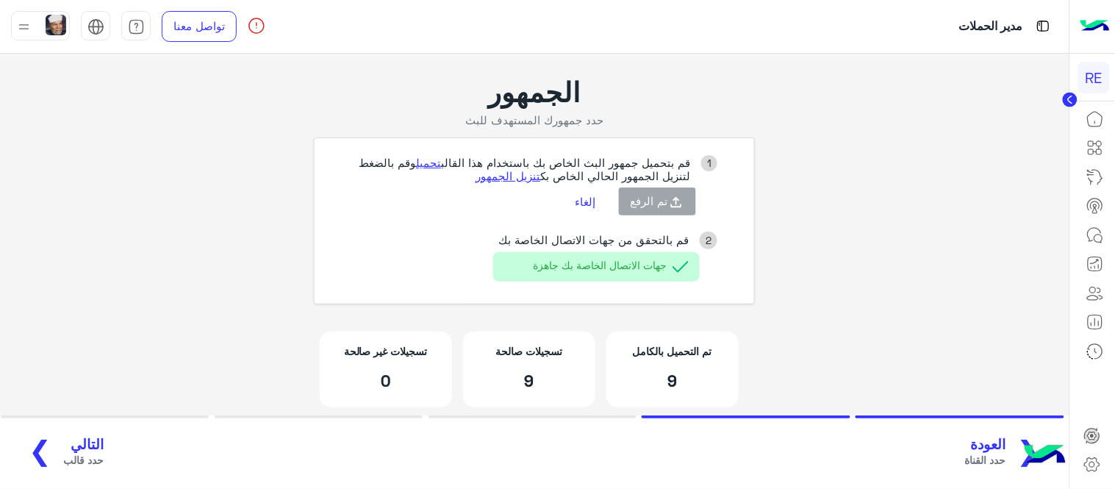
click at [68, 445] on span "التالي" at bounding box center [83, 444] width 40 height 17
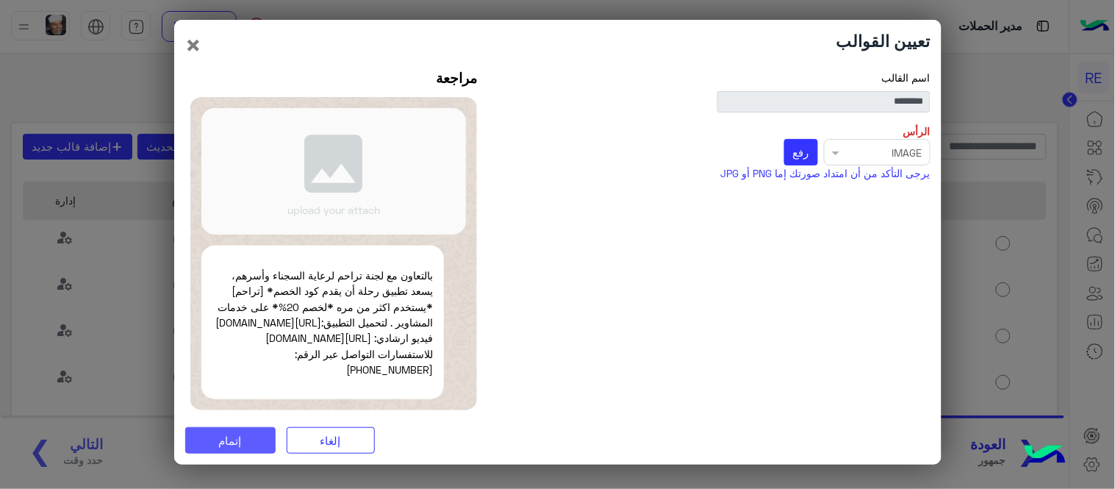
click at [209, 443] on button "إتمام" at bounding box center [230, 440] width 90 height 26
click at [808, 145] on span "رفع" at bounding box center [801, 151] width 16 height 13
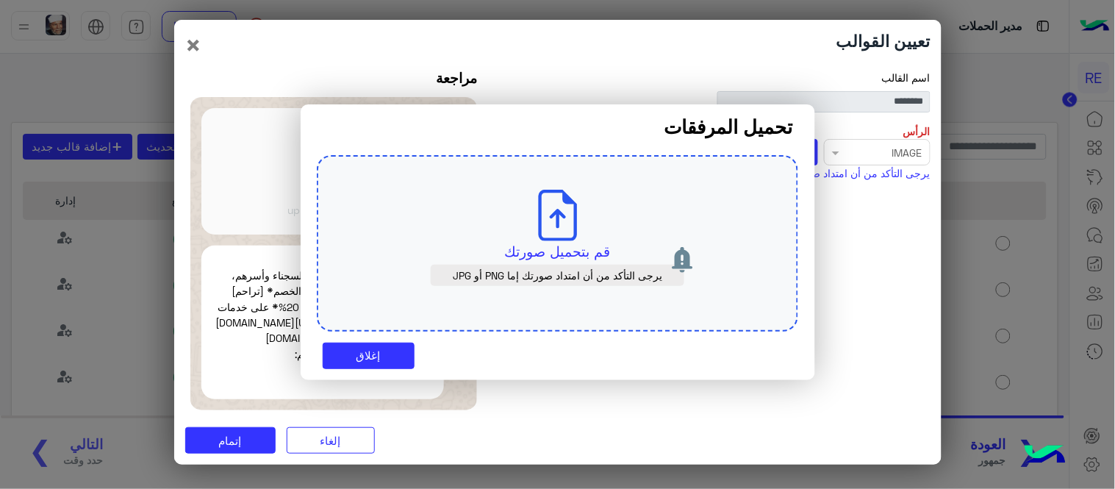
click at [569, 224] on icon at bounding box center [557, 215] width 51 height 51
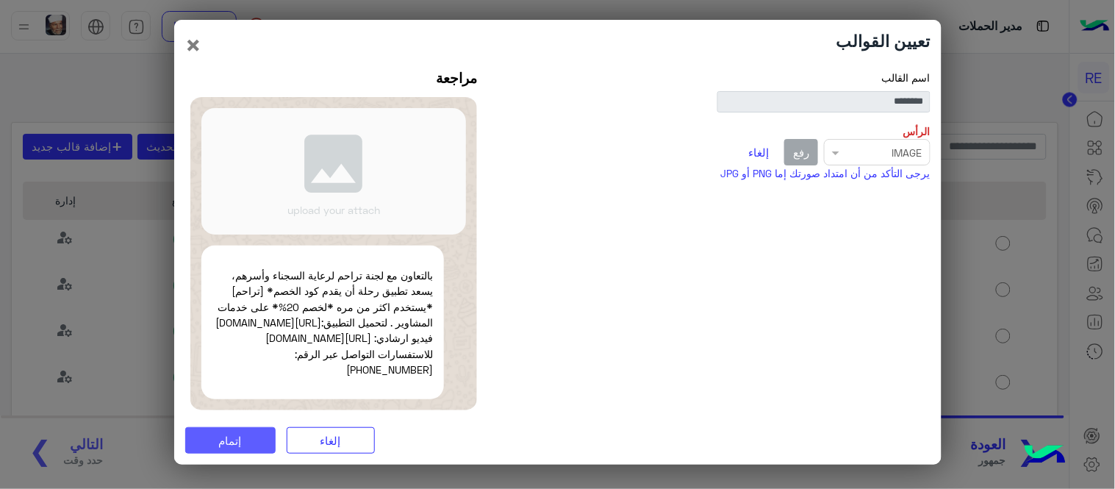
click at [232, 445] on span "إتمام" at bounding box center [230, 440] width 23 height 13
click at [758, 147] on button "إلغاء" at bounding box center [759, 152] width 37 height 25
click at [805, 147] on span "رفع" at bounding box center [801, 151] width 16 height 13
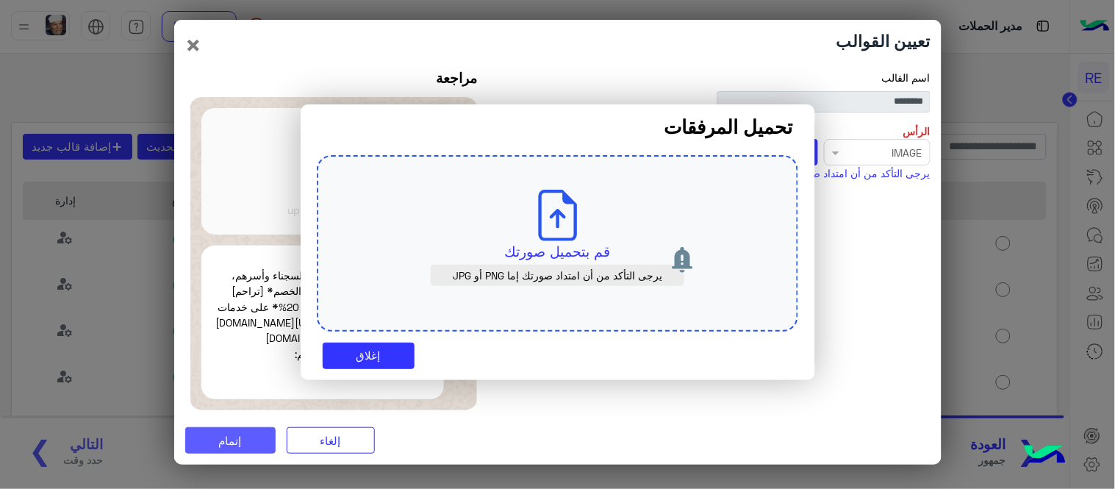
click at [567, 224] on icon at bounding box center [557, 215] width 51 height 51
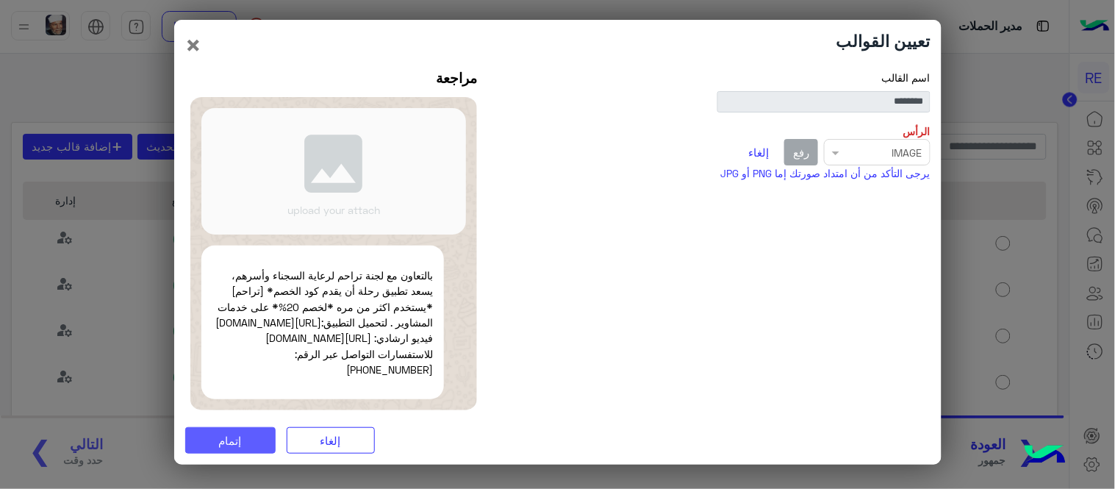
click at [222, 446] on span "إتمام" at bounding box center [230, 440] width 23 height 13
click at [338, 445] on button "إلغاء" at bounding box center [331, 440] width 88 height 26
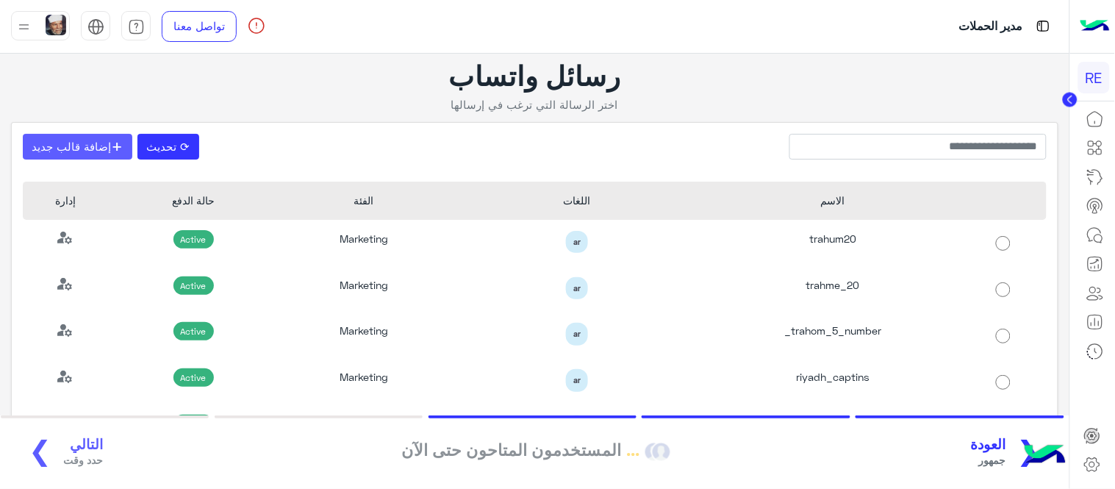
click at [78, 148] on button "+ إضافة قالب جديد" at bounding box center [77, 147] width 109 height 26
click at [169, 141] on button "⟳ تحديث" at bounding box center [168, 147] width 62 height 26
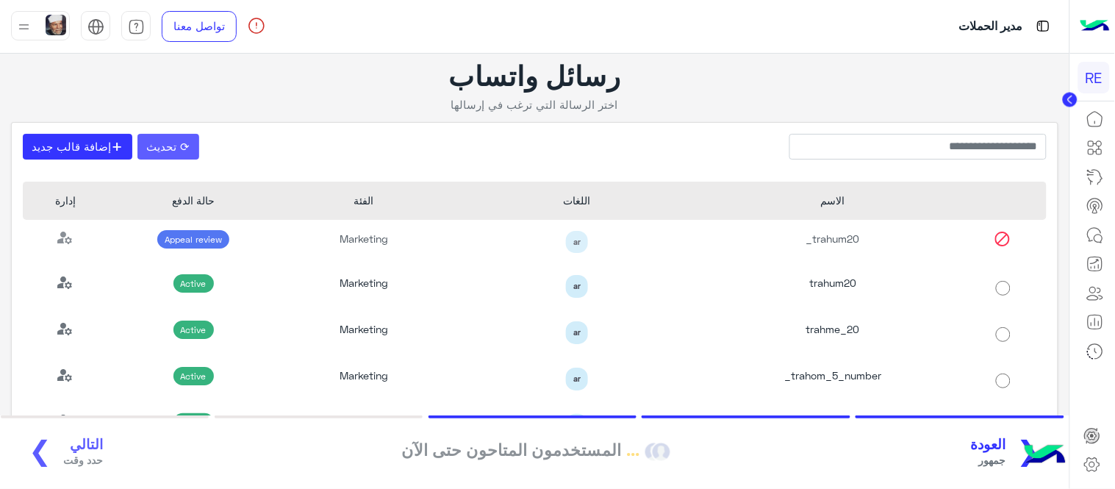
click at [176, 148] on button "⟳ تحديث" at bounding box center [168, 147] width 62 height 26
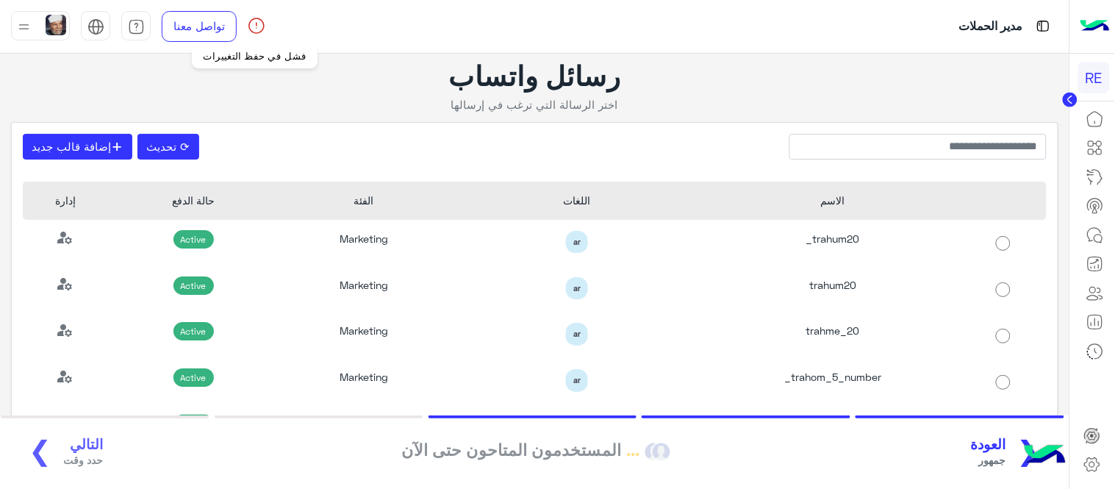
click at [255, 24] on img at bounding box center [257, 26] width 18 height 18
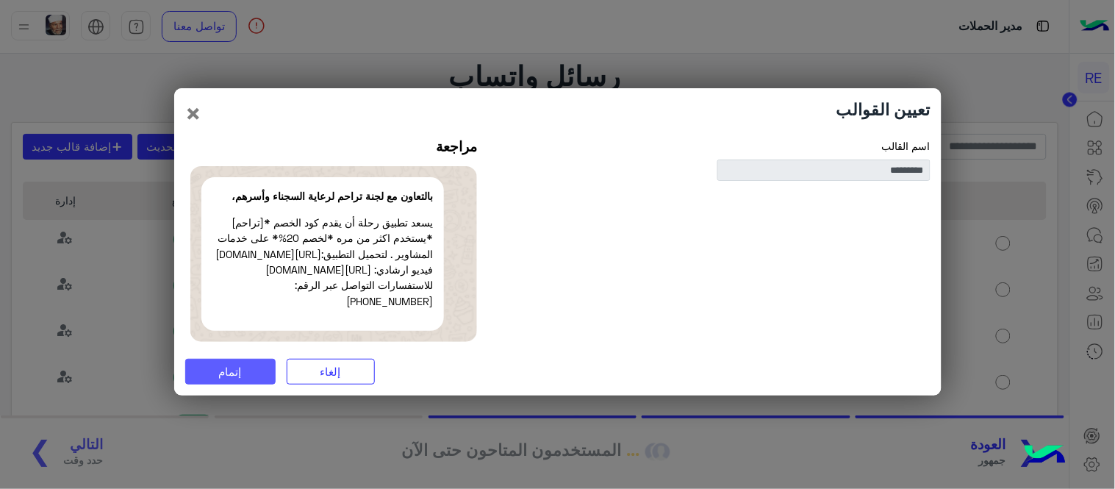
click at [245, 380] on button "إتمام" at bounding box center [230, 372] width 90 height 26
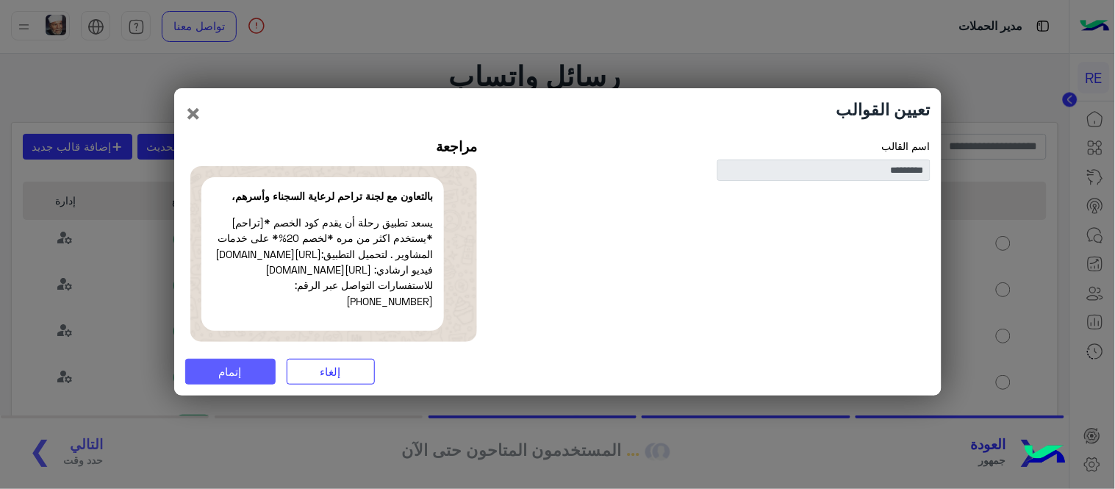
click at [245, 380] on button "إتمام" at bounding box center [230, 372] width 90 height 26
click at [200, 114] on button "×" at bounding box center [194, 113] width 18 height 28
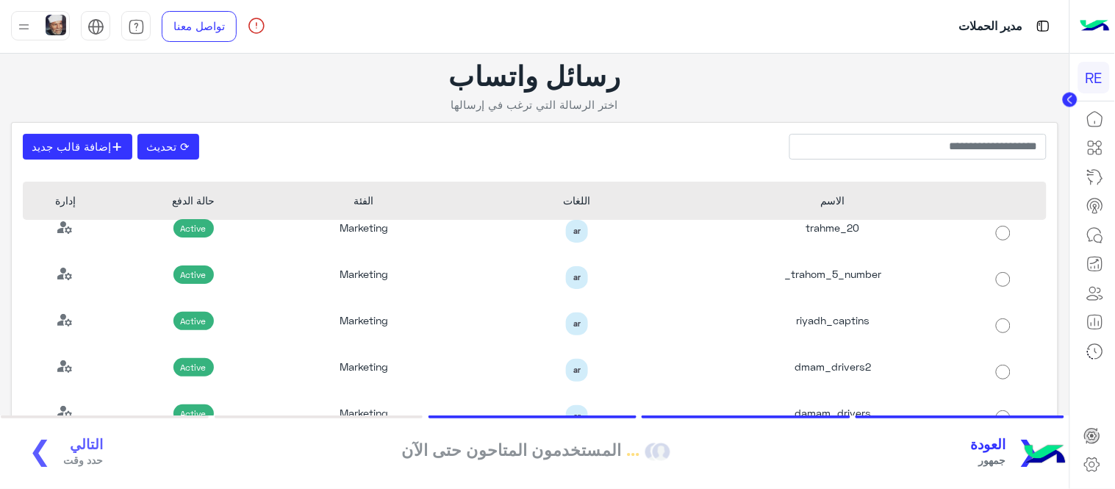
scroll to position [104, 0]
click at [1006, 466] on span "جمهور" at bounding box center [988, 459] width 35 height 15
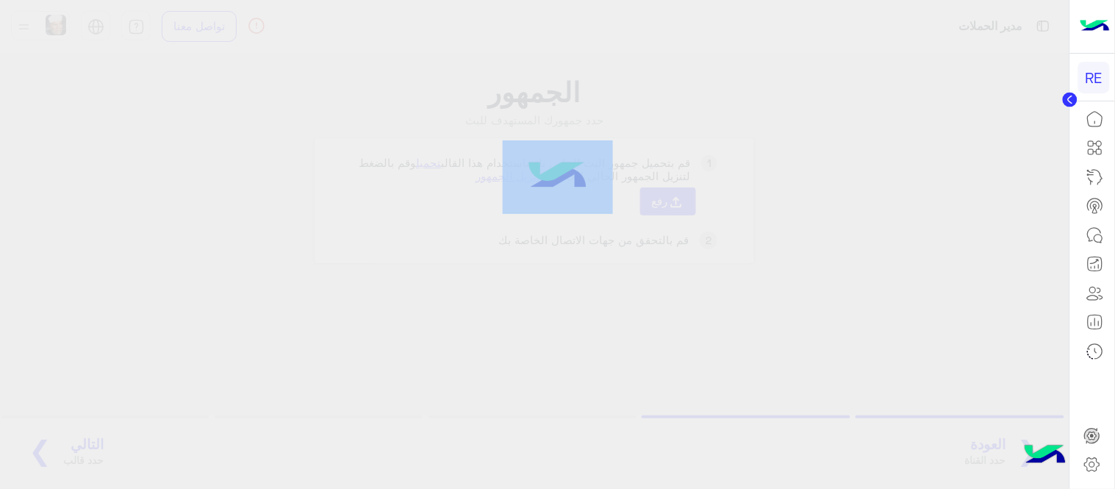
click at [1007, 466] on div at bounding box center [557, 243] width 1115 height 489
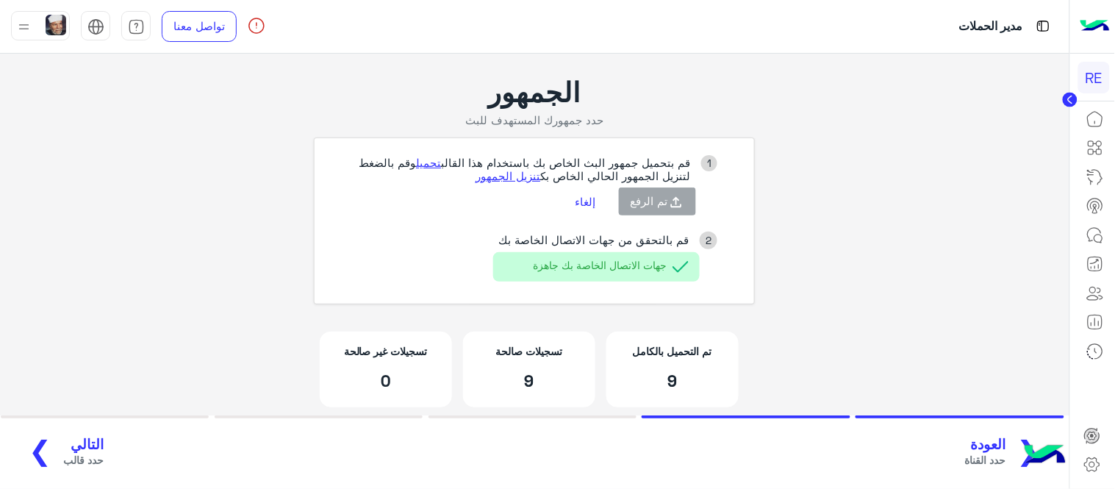
click at [1003, 446] on span "العودة" at bounding box center [985, 444] width 41 height 17
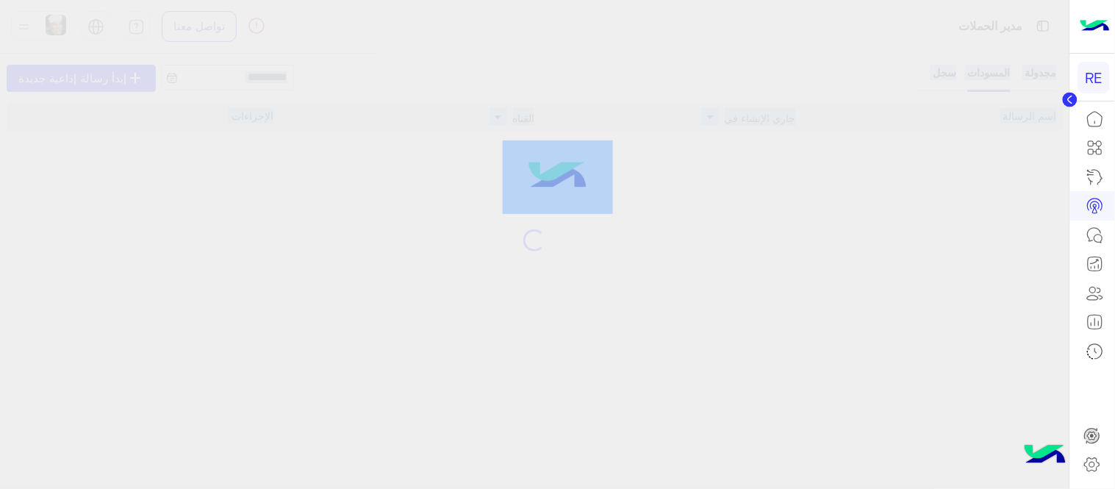
click at [1003, 446] on div at bounding box center [557, 243] width 1115 height 489
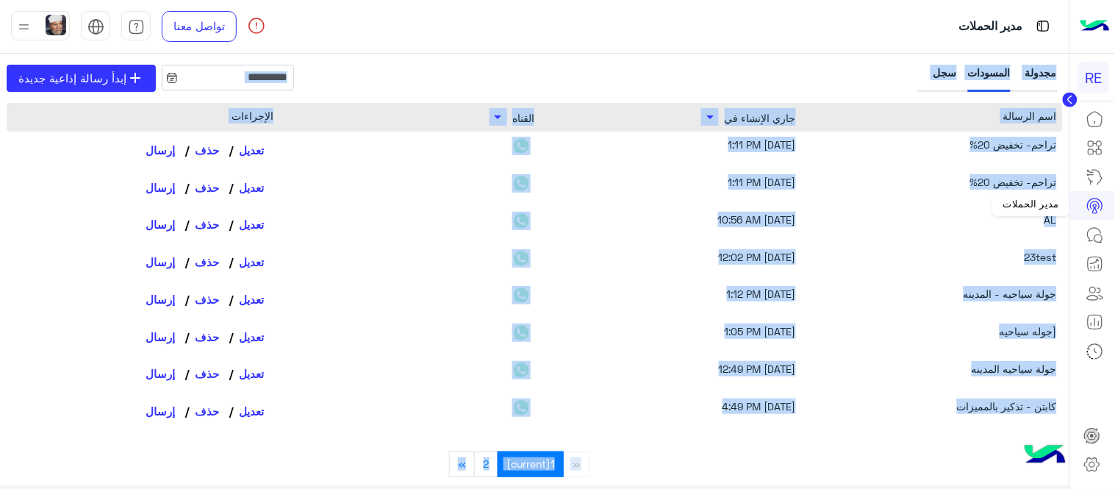
click at [1090, 197] on icon at bounding box center [1095, 206] width 18 height 18
click at [1096, 210] on icon at bounding box center [1095, 206] width 18 height 18
click at [1089, 112] on icon at bounding box center [1095, 119] width 18 height 18
click at [1099, 125] on icon at bounding box center [1095, 119] width 18 height 18
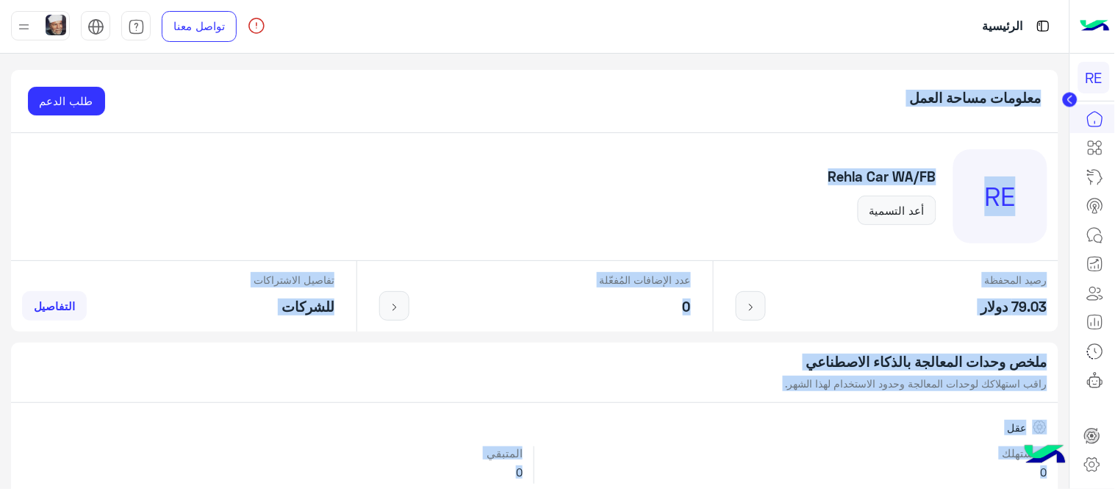
click at [697, 153] on div "RE Rehla Car WA/FB أعد التسمية" at bounding box center [534, 197] width 1047 height 128
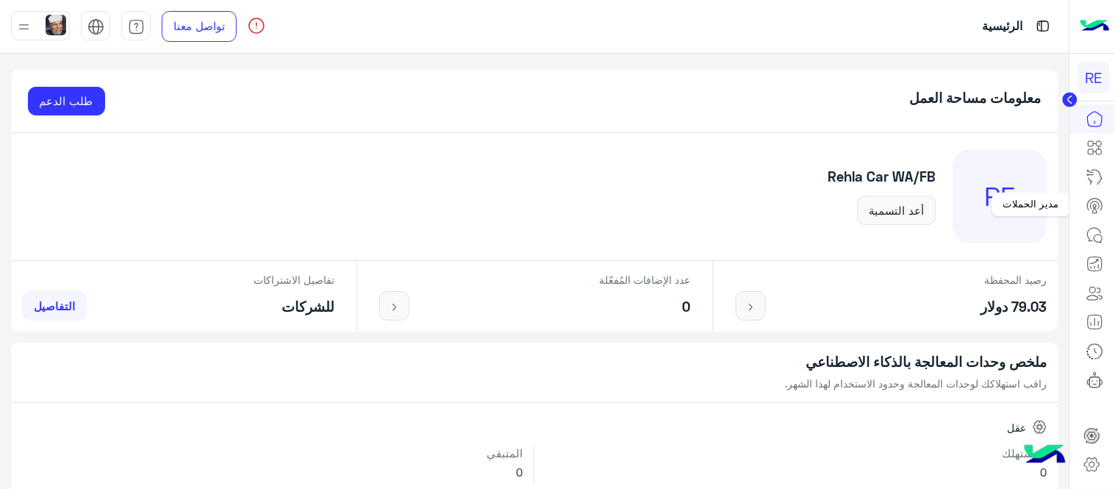
click at [1101, 202] on icon at bounding box center [1095, 206] width 18 height 18
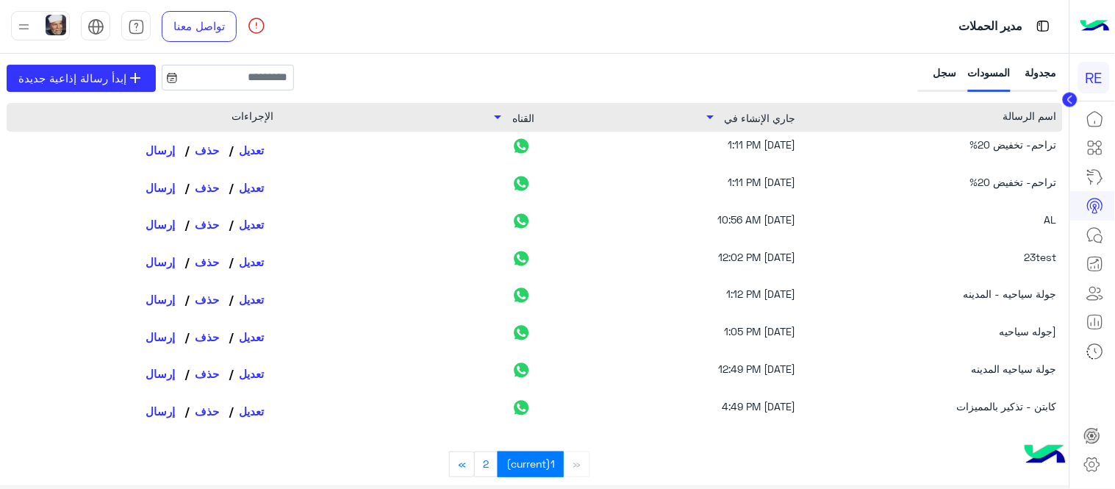
click at [1024, 140] on div "تراحم- تخفيض 20%" at bounding box center [938, 150] width 235 height 26
click at [240, 156] on link "تعديل" at bounding box center [251, 149] width 43 height 25
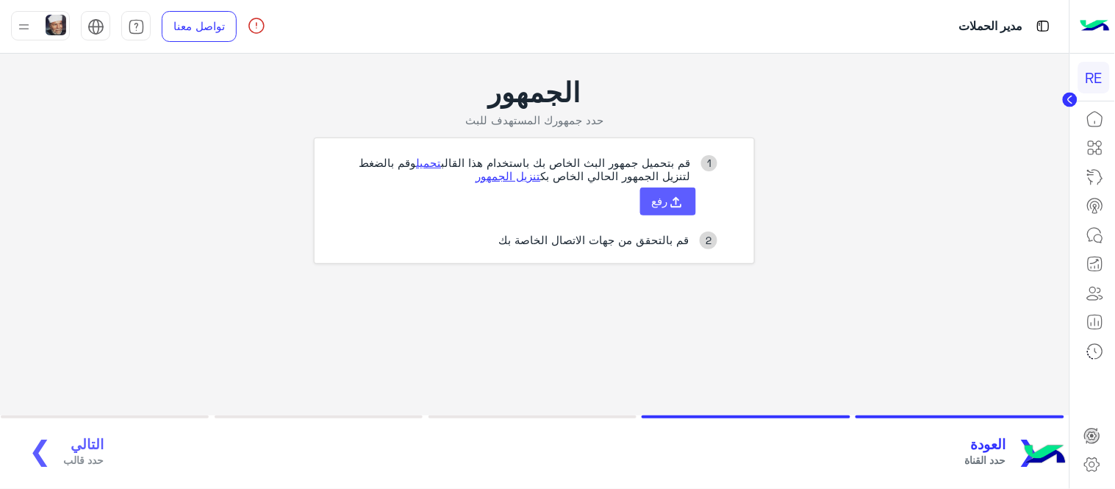
click at [677, 204] on icon at bounding box center [676, 202] width 16 height 16
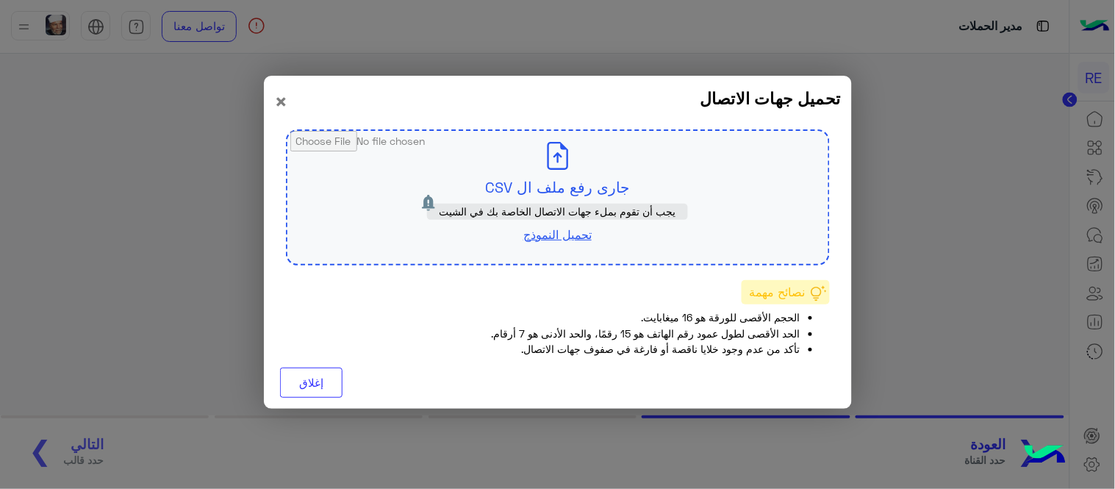
click at [544, 151] on input "file" at bounding box center [557, 197] width 541 height 133
type input "**********"
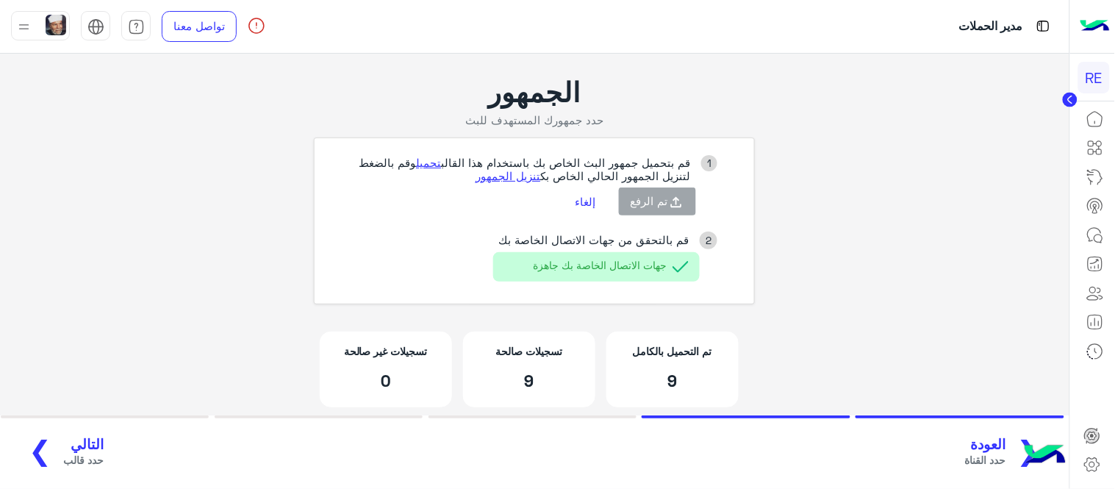
click at [51, 450] on button "التالي حدد قالب ❯" at bounding box center [60, 452] width 95 height 40
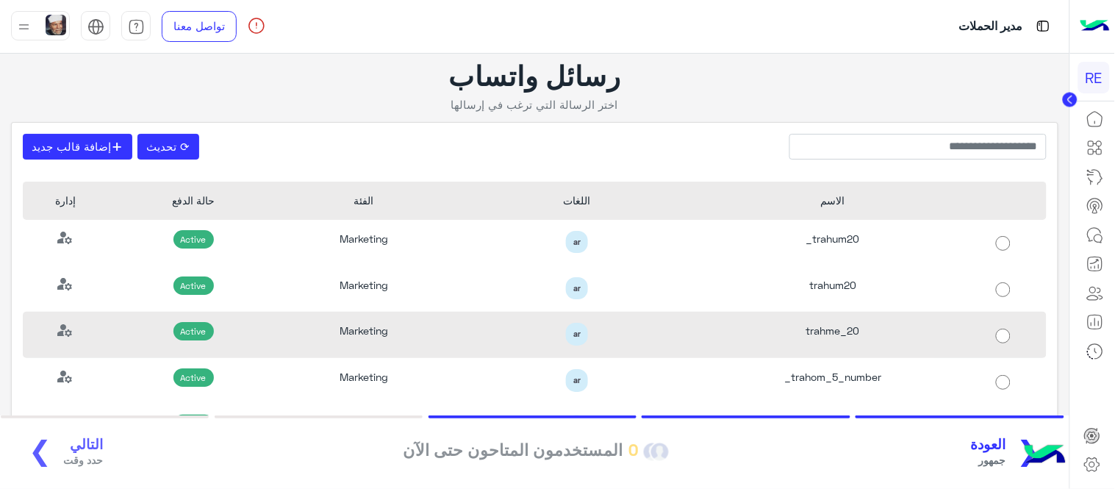
click at [905, 325] on div "trahme_20" at bounding box center [833, 335] width 256 height 46
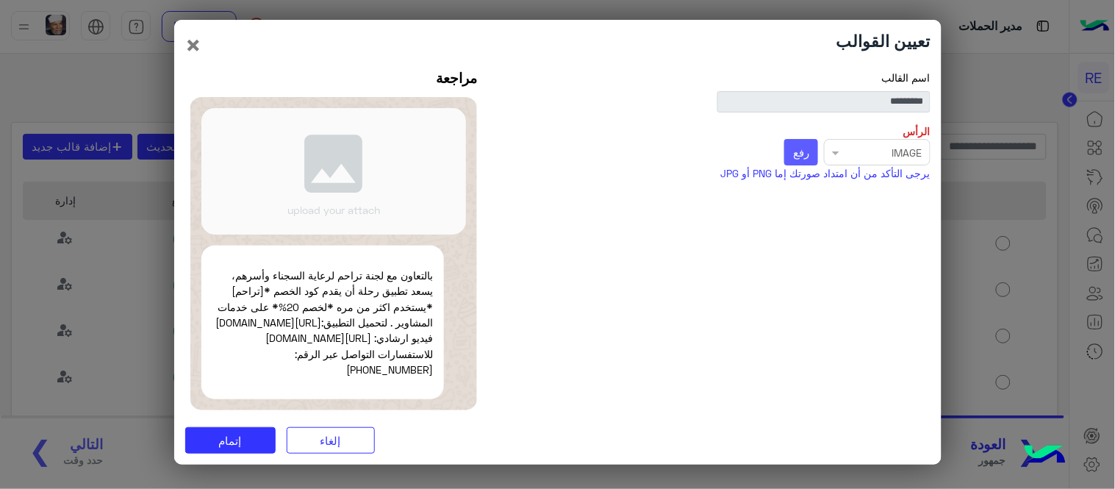
click at [810, 144] on button "رفع" at bounding box center [801, 152] width 35 height 26
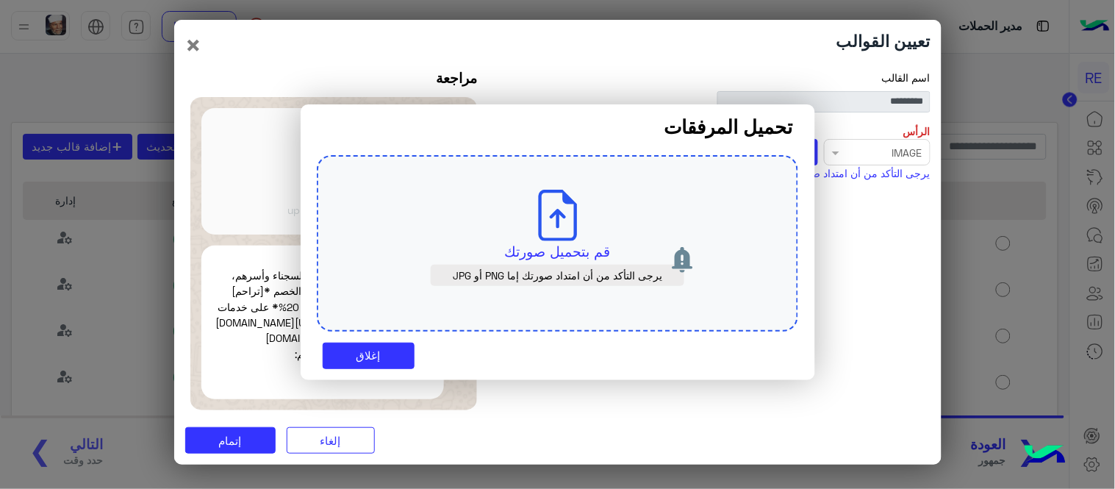
click at [588, 210] on div "قم بتحميل صورتك يرجى التأكد من أن امتداد صورتك إما PNG أو JPG" at bounding box center [557, 243] width 481 height 176
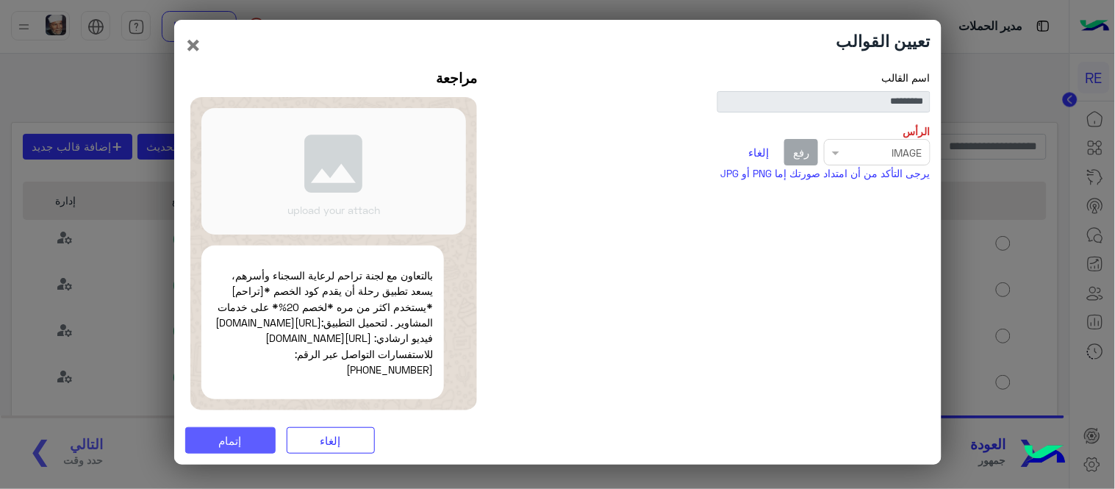
click at [239, 441] on span "إتمام" at bounding box center [230, 440] width 23 height 13
click at [189, 37] on button "×" at bounding box center [194, 45] width 18 height 28
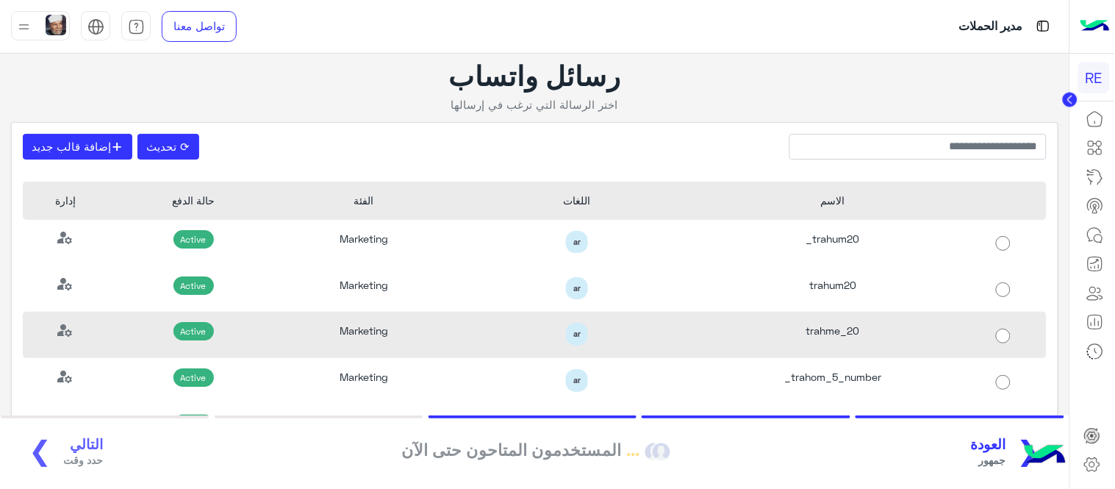
click at [963, 326] on div at bounding box center [1002, 335] width 85 height 46
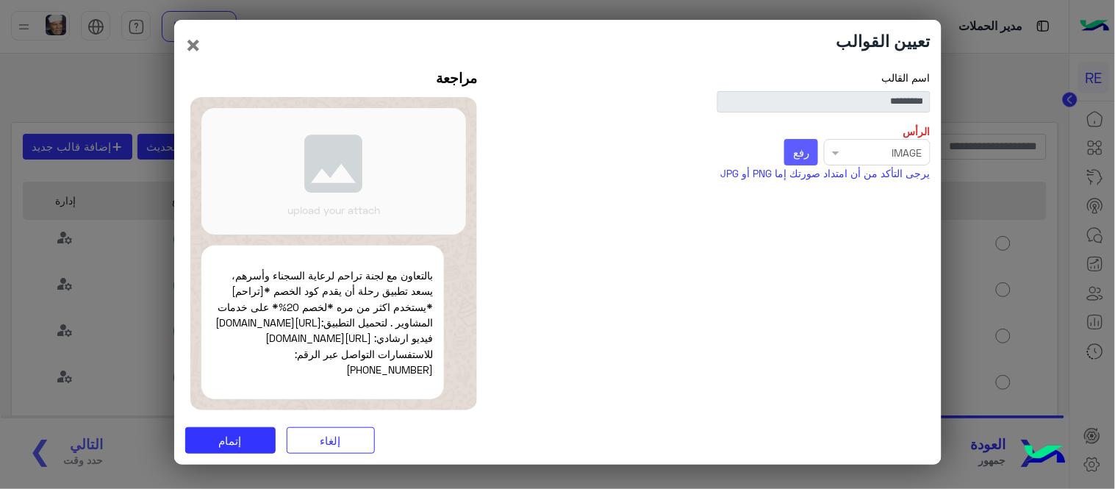
click at [798, 145] on span "رفع" at bounding box center [801, 151] width 16 height 13
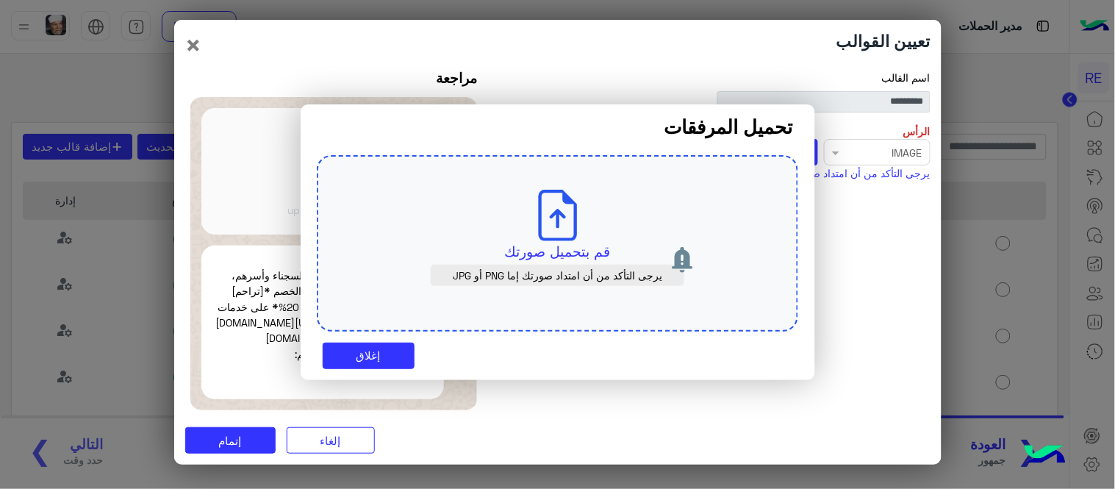
click at [578, 215] on icon at bounding box center [557, 215] width 51 height 51
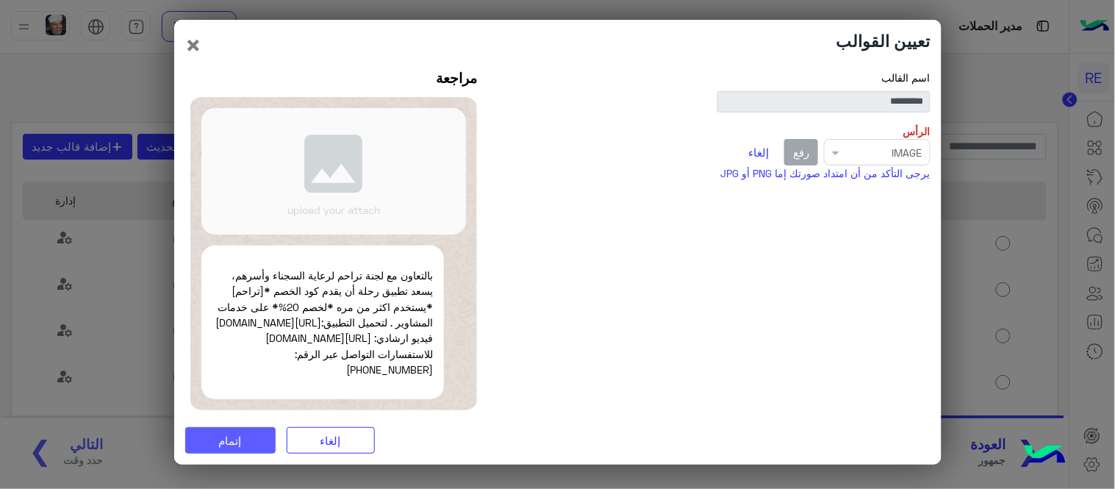
click at [236, 447] on span "إتمام" at bounding box center [230, 440] width 23 height 13
click at [190, 35] on button "×" at bounding box center [194, 45] width 18 height 28
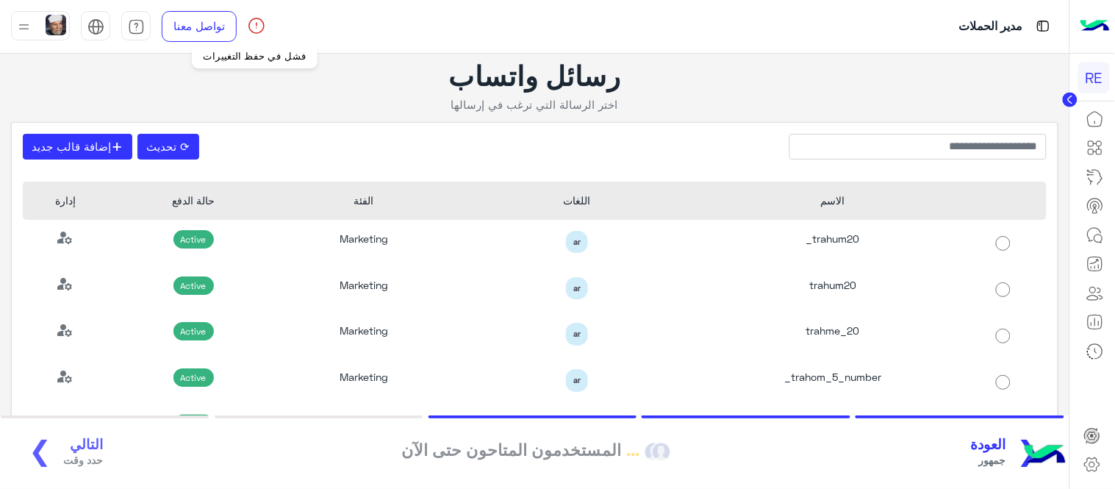
click at [256, 32] on img at bounding box center [257, 26] width 18 height 18
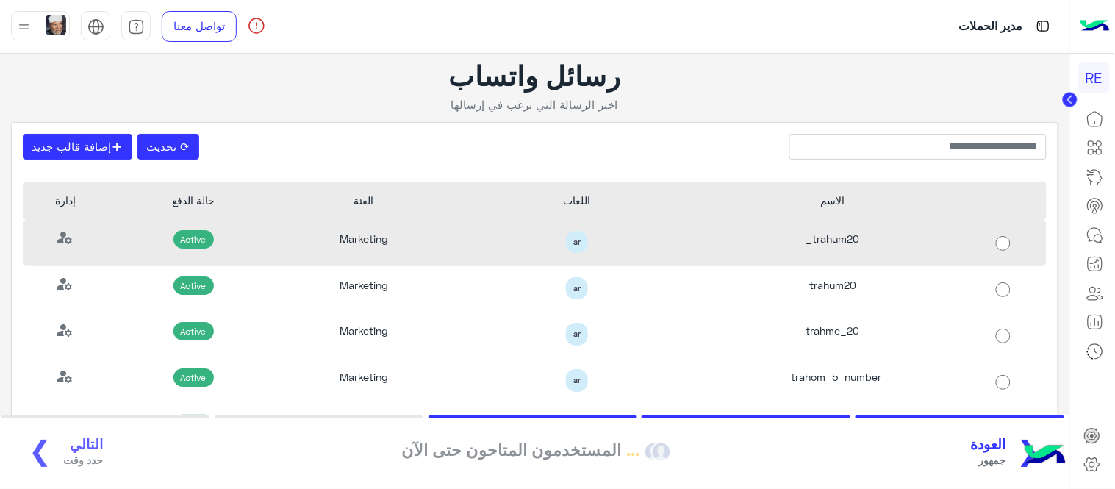
click at [682, 234] on div "ar" at bounding box center [577, 242] width 234 height 23
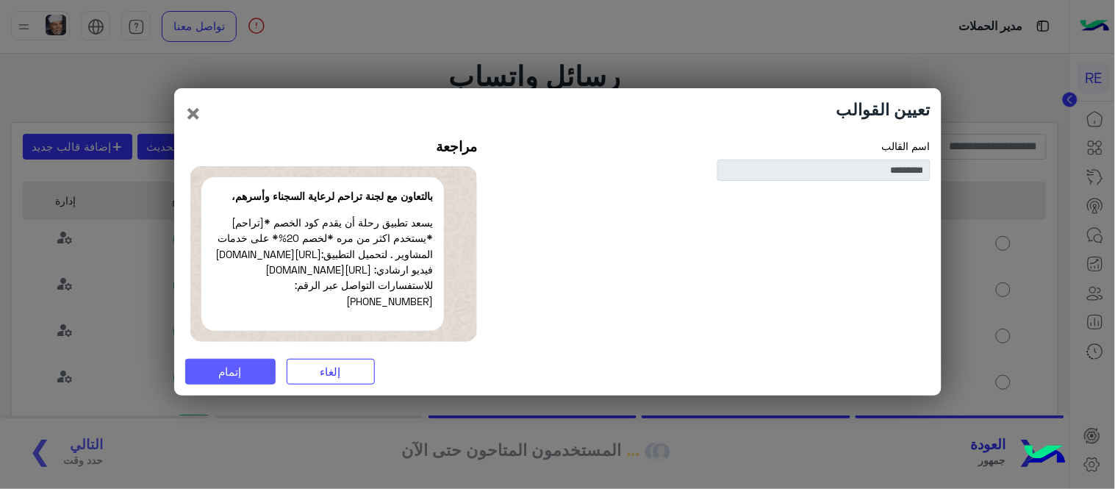
click at [215, 379] on button "إتمام" at bounding box center [230, 372] width 90 height 26
click at [195, 108] on button "×" at bounding box center [194, 113] width 18 height 28
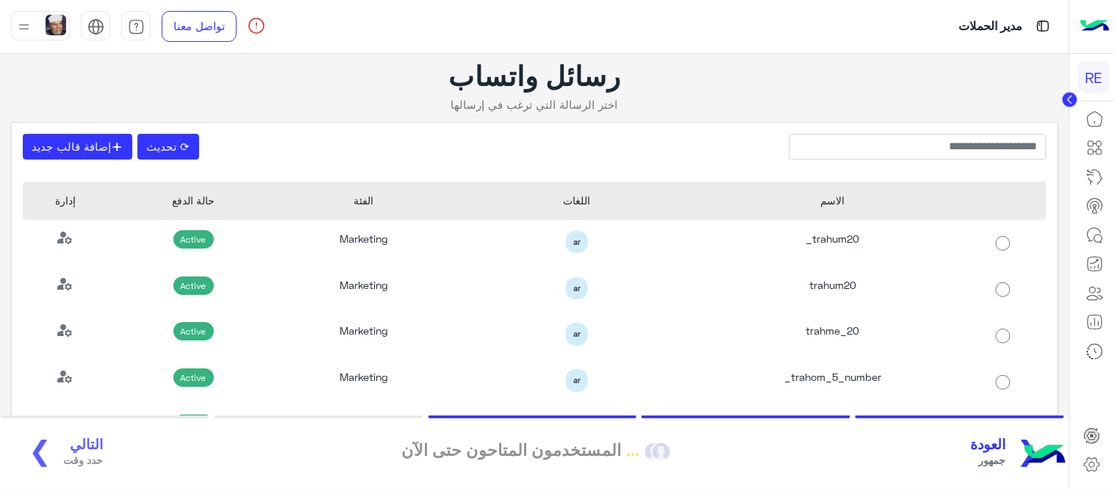
click at [1024, 442] on img at bounding box center [1044, 455] width 51 height 51
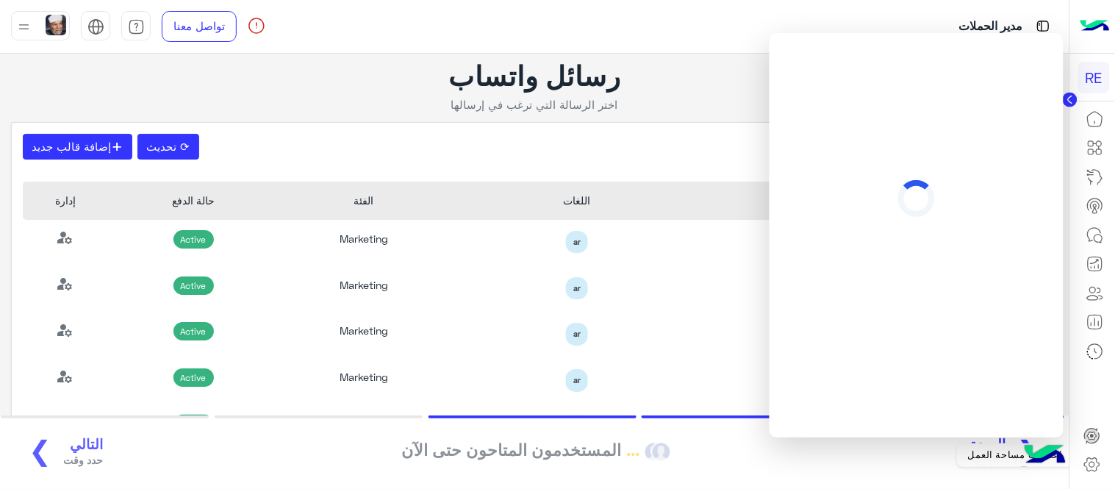
click at [1090, 466] on icon at bounding box center [1092, 464] width 5 height 5
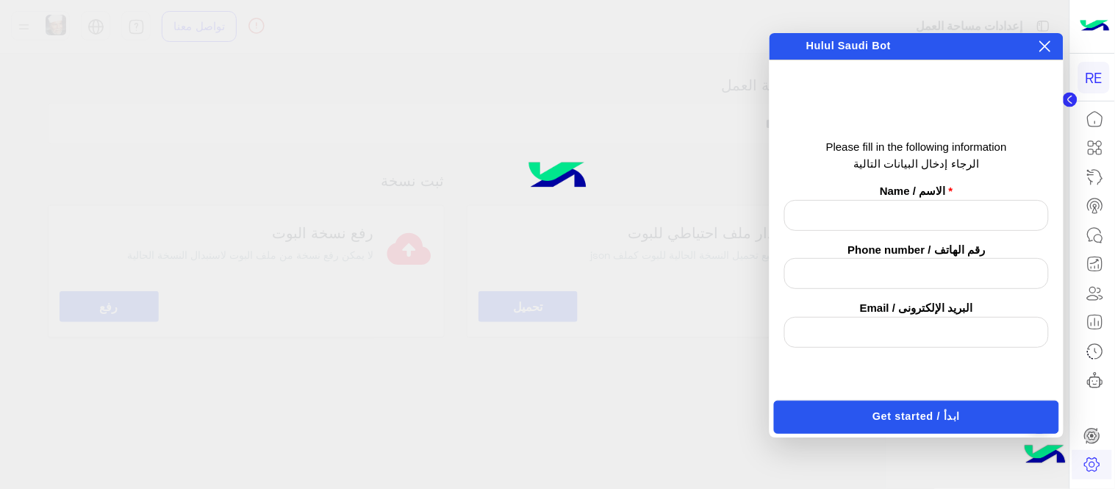
click at [1045, 41] on icon at bounding box center [1045, 46] width 12 height 12
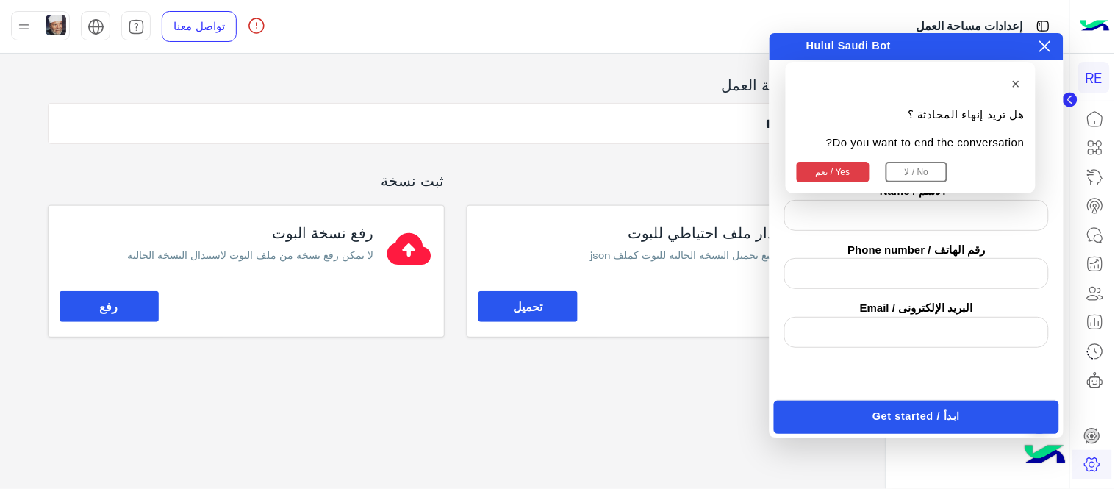
click at [1048, 41] on icon at bounding box center [1045, 46] width 12 height 12
click at [599, 472] on div "**********" at bounding box center [442, 268] width 885 height 428
click at [608, 420] on div "**********" at bounding box center [442, 268] width 885 height 428
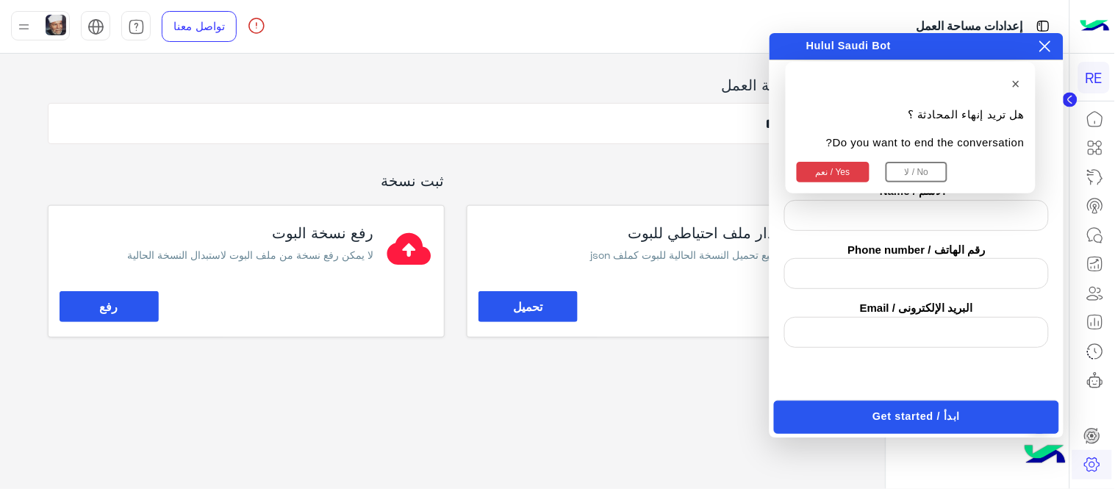
click at [608, 420] on div "**********" at bounding box center [442, 268] width 885 height 428
click at [1049, 43] on icon at bounding box center [1045, 46] width 12 height 12
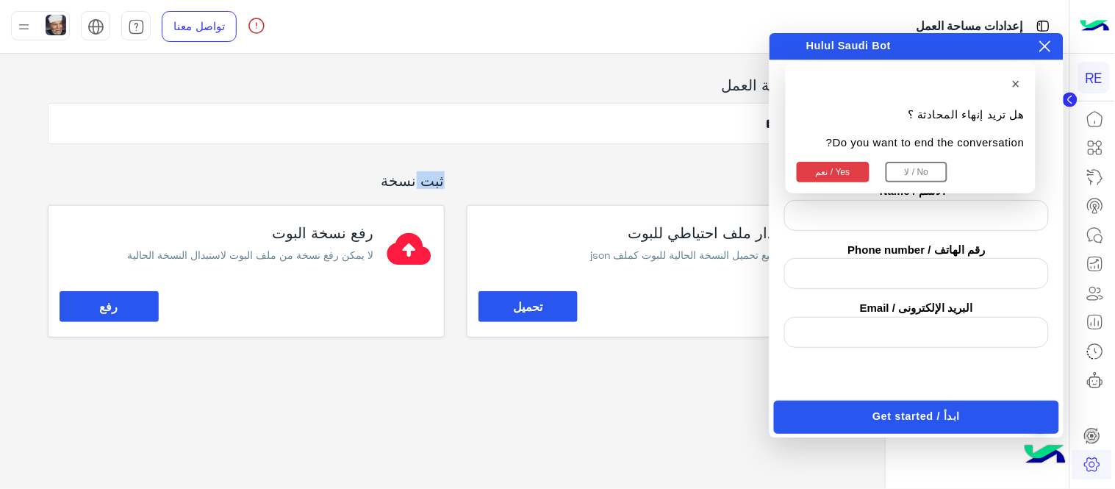
click at [1049, 43] on icon at bounding box center [1045, 46] width 12 height 12
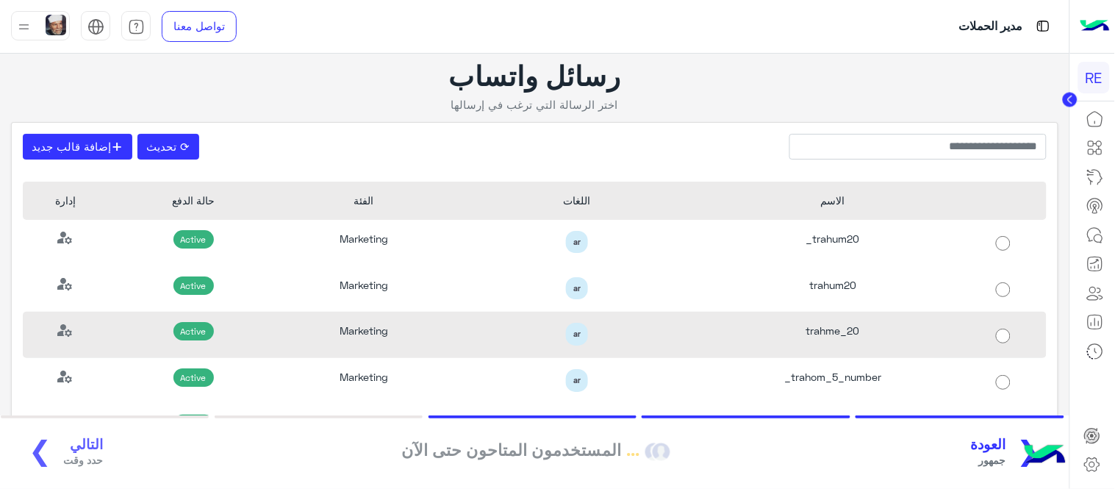
click at [890, 314] on div "trahme_20" at bounding box center [833, 335] width 256 height 46
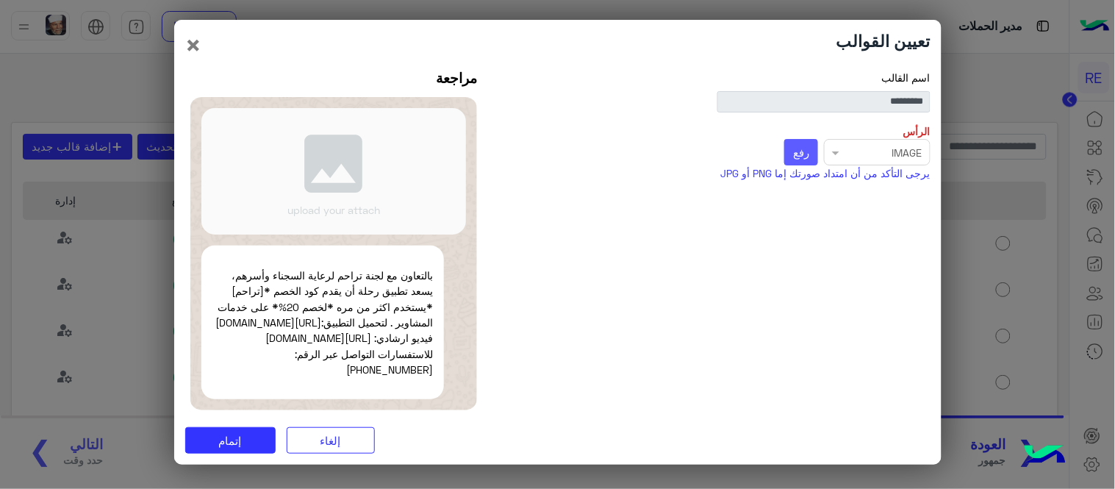
click at [795, 145] on span "رفع" at bounding box center [801, 151] width 16 height 13
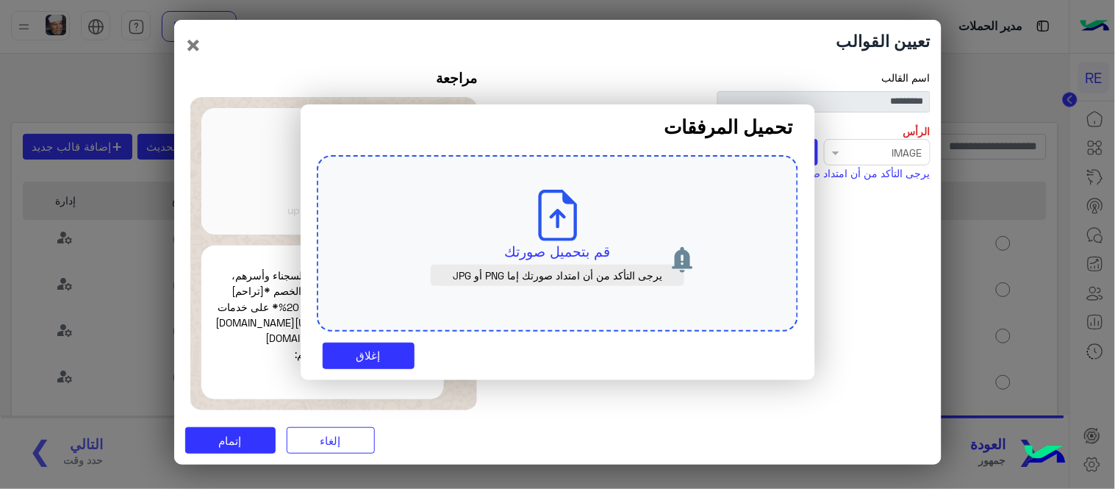
click at [583, 202] on div "قم بتحميل صورتك يرجى التأكد من أن امتداد صورتك إما PNG أو JPG" at bounding box center [557, 243] width 481 height 176
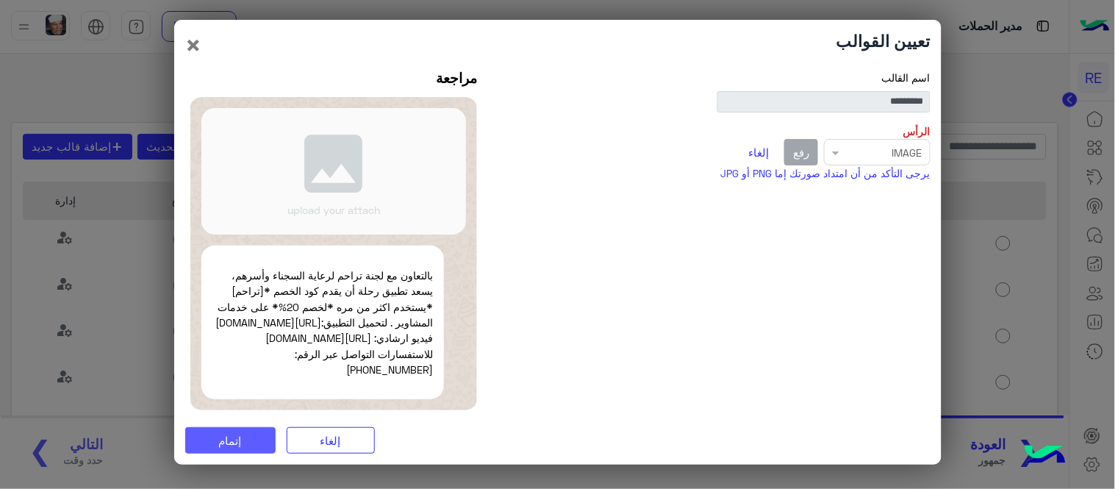
click at [245, 453] on button "إتمام" at bounding box center [230, 440] width 90 height 26
click at [194, 46] on button "×" at bounding box center [194, 45] width 18 height 28
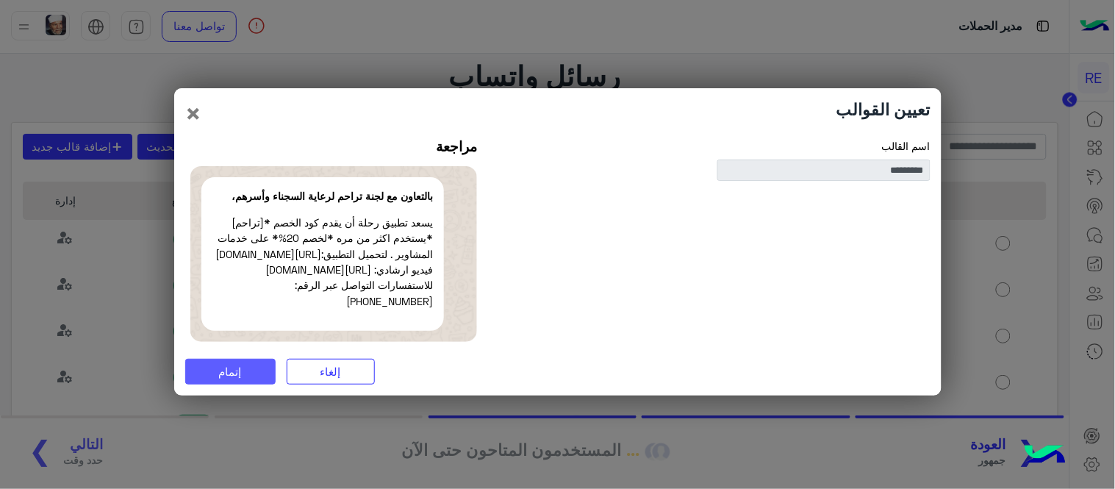
click at [256, 375] on button "إتمام" at bounding box center [230, 372] width 90 height 26
click at [256, 375] on button at bounding box center [235, 372] width 101 height 26
click at [256, 375] on button "إتمام" at bounding box center [230, 372] width 90 height 26
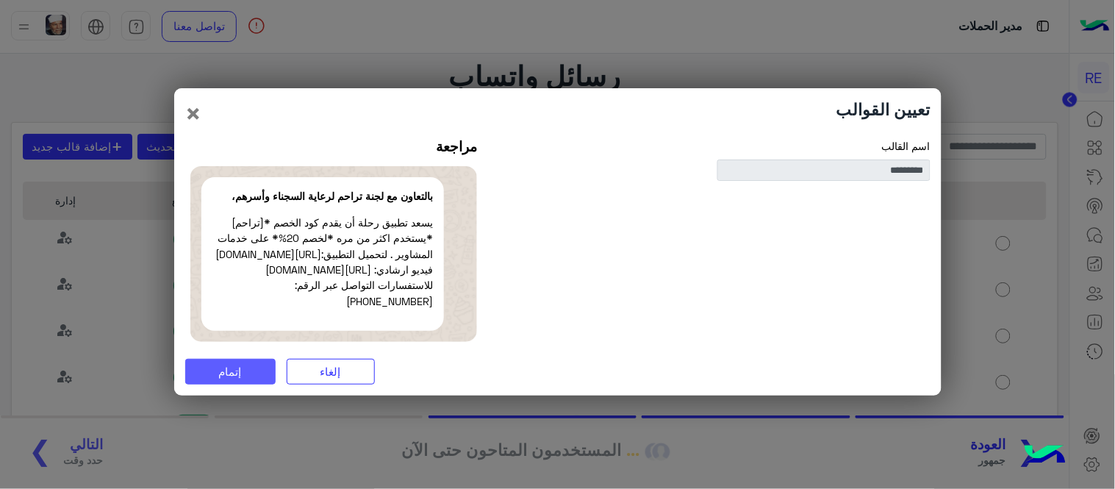
click at [256, 375] on button "إتمام" at bounding box center [230, 372] width 90 height 26
click at [256, 375] on button at bounding box center [235, 372] width 101 height 26
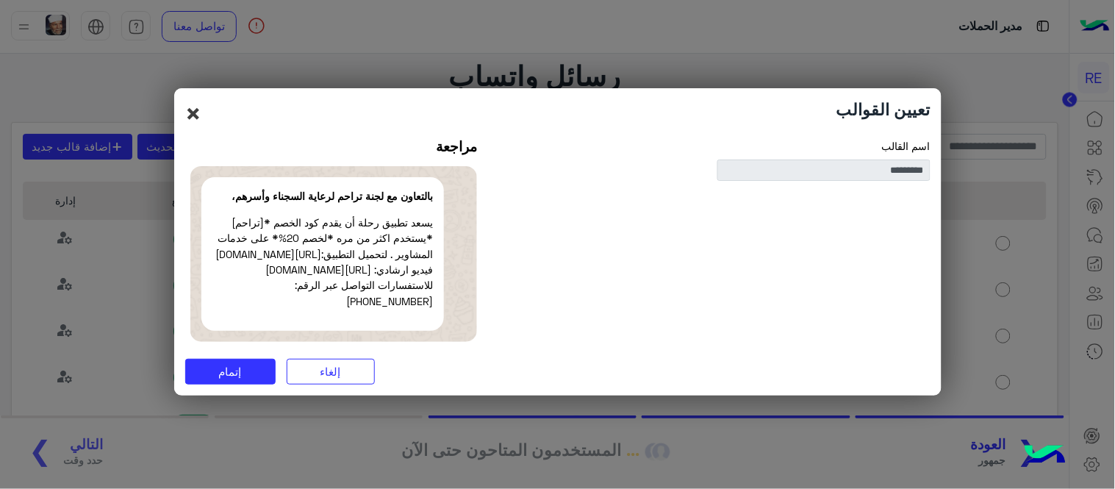
click at [192, 107] on button "×" at bounding box center [194, 113] width 18 height 28
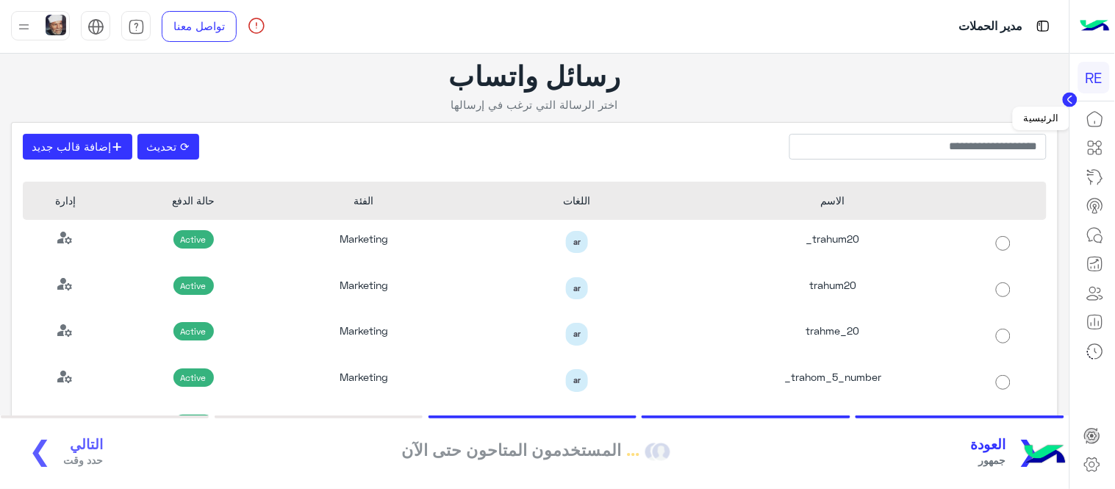
click at [1092, 127] on icon at bounding box center [1095, 119] width 18 height 18
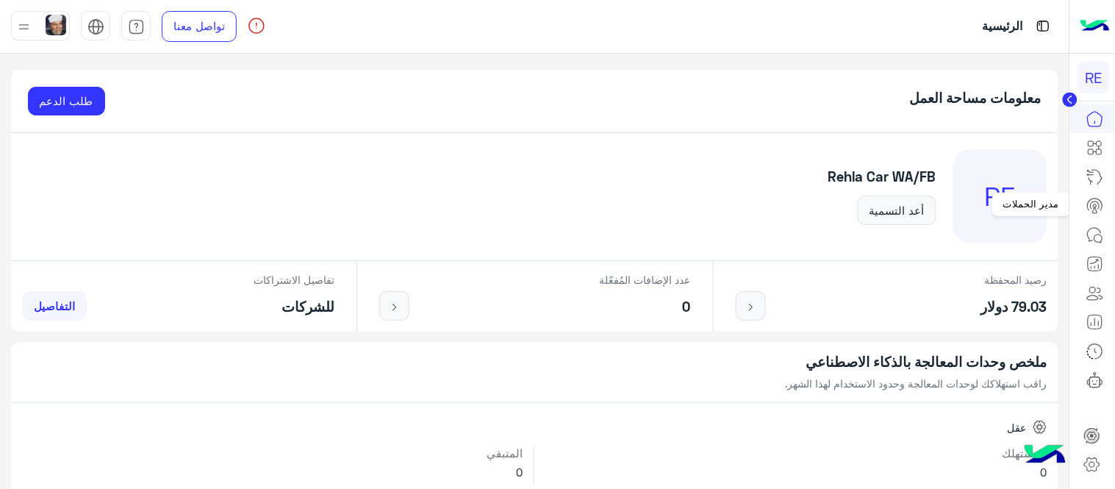
click at [1104, 193] on link at bounding box center [1095, 205] width 40 height 29
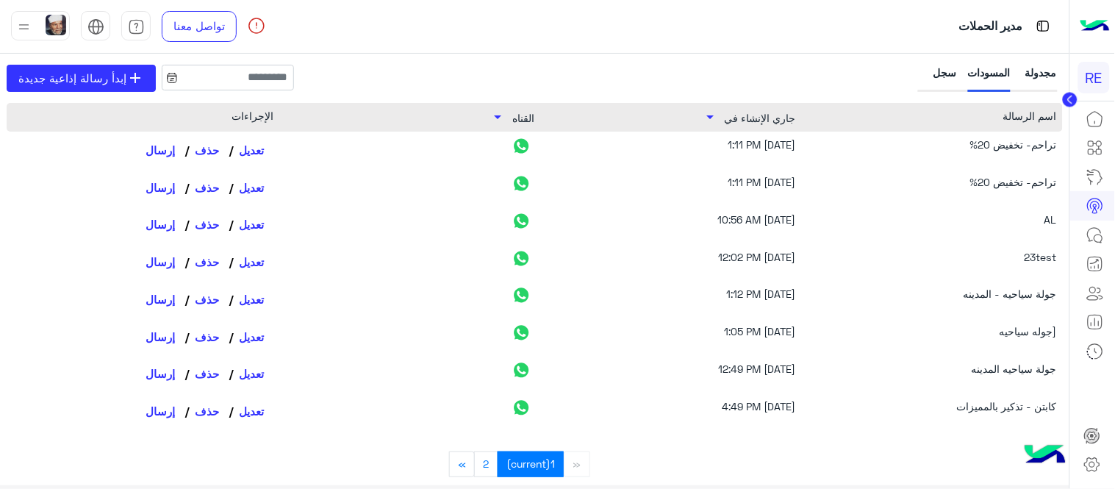
click at [939, 77] on div "سجل" at bounding box center [939, 78] width 36 height 27
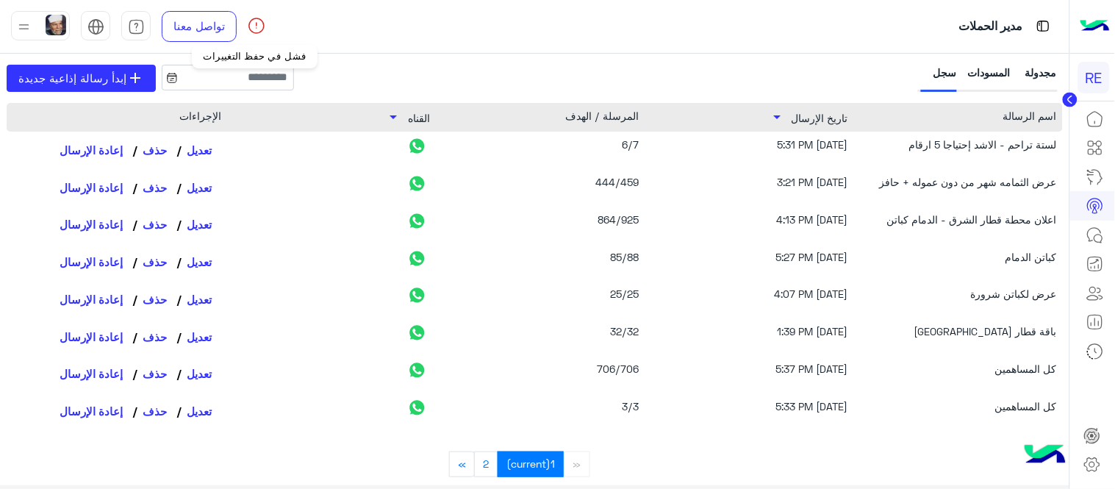
click at [255, 22] on img at bounding box center [257, 26] width 18 height 18
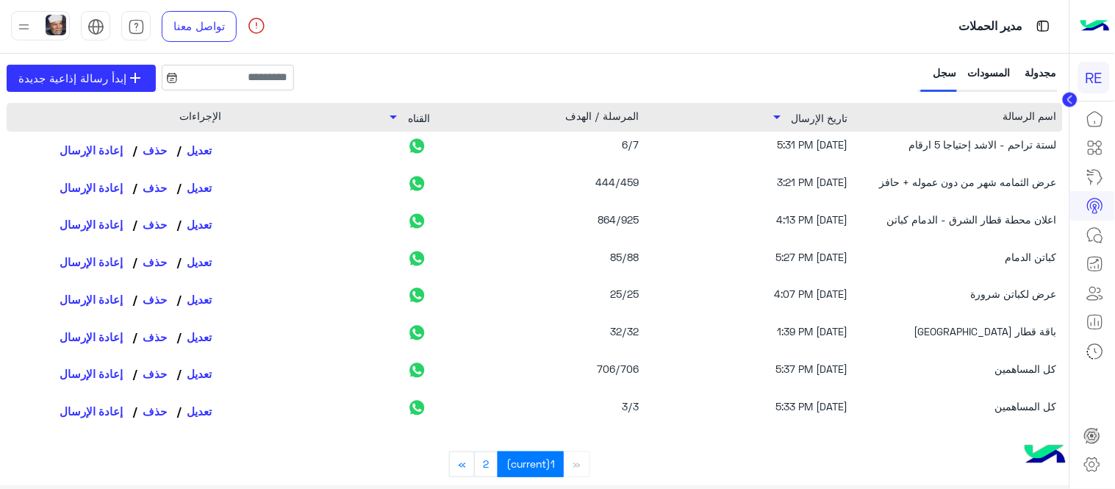
click at [255, 22] on img at bounding box center [257, 26] width 18 height 18
